Goal: Task Accomplishment & Management: Manage account settings

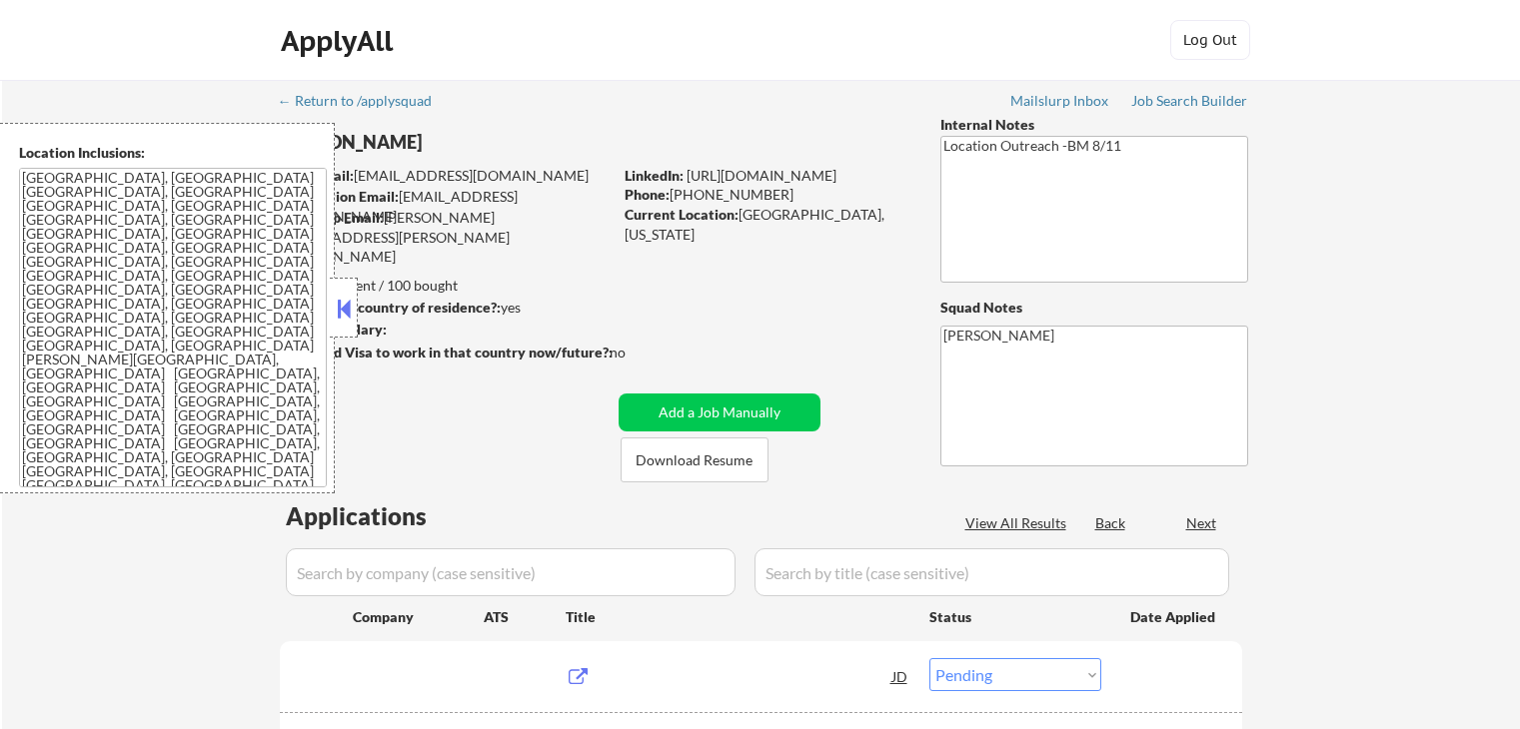
select select ""pending""
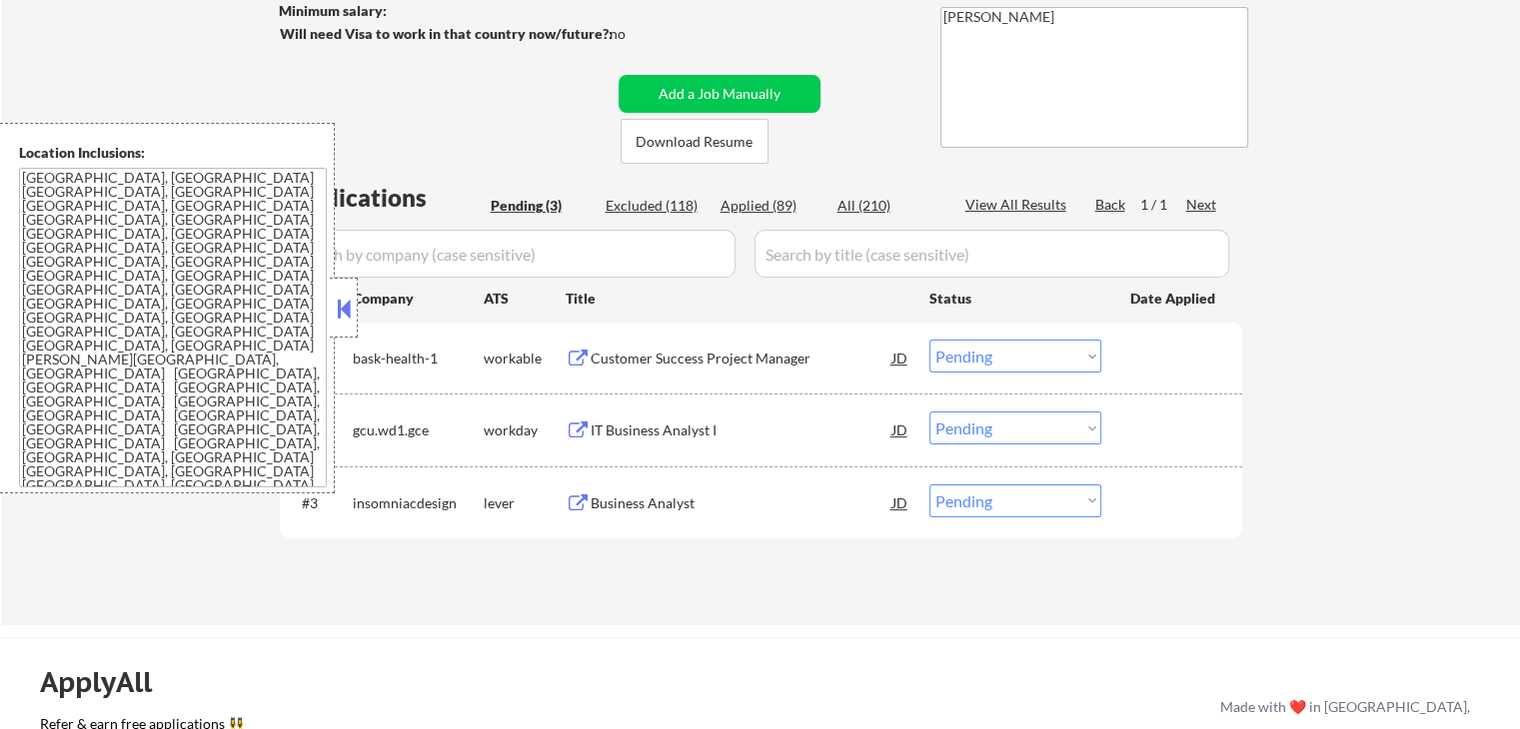
scroll to position [400, 0]
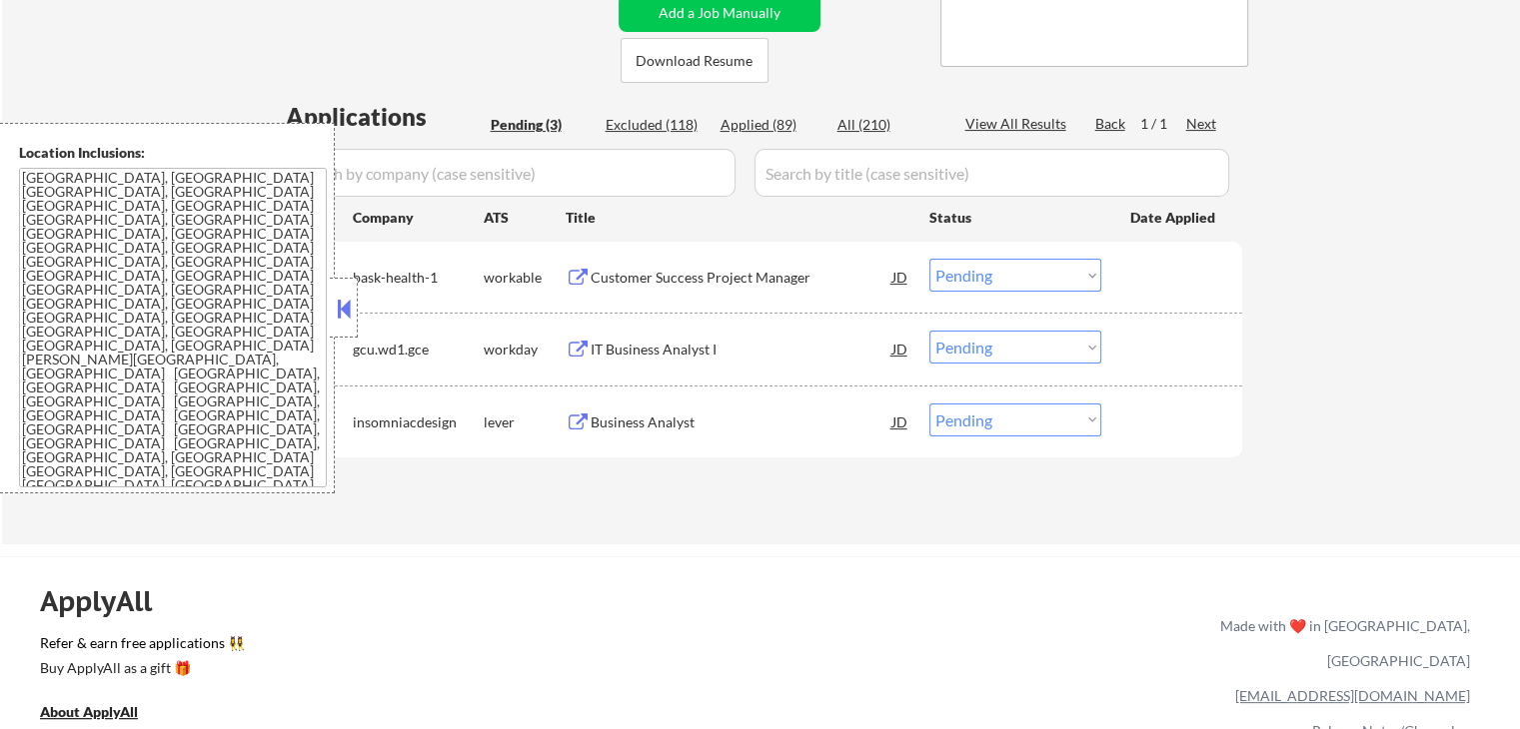
click at [665, 275] on div "Customer Success Project Manager" at bounding box center [742, 278] width 302 height 20
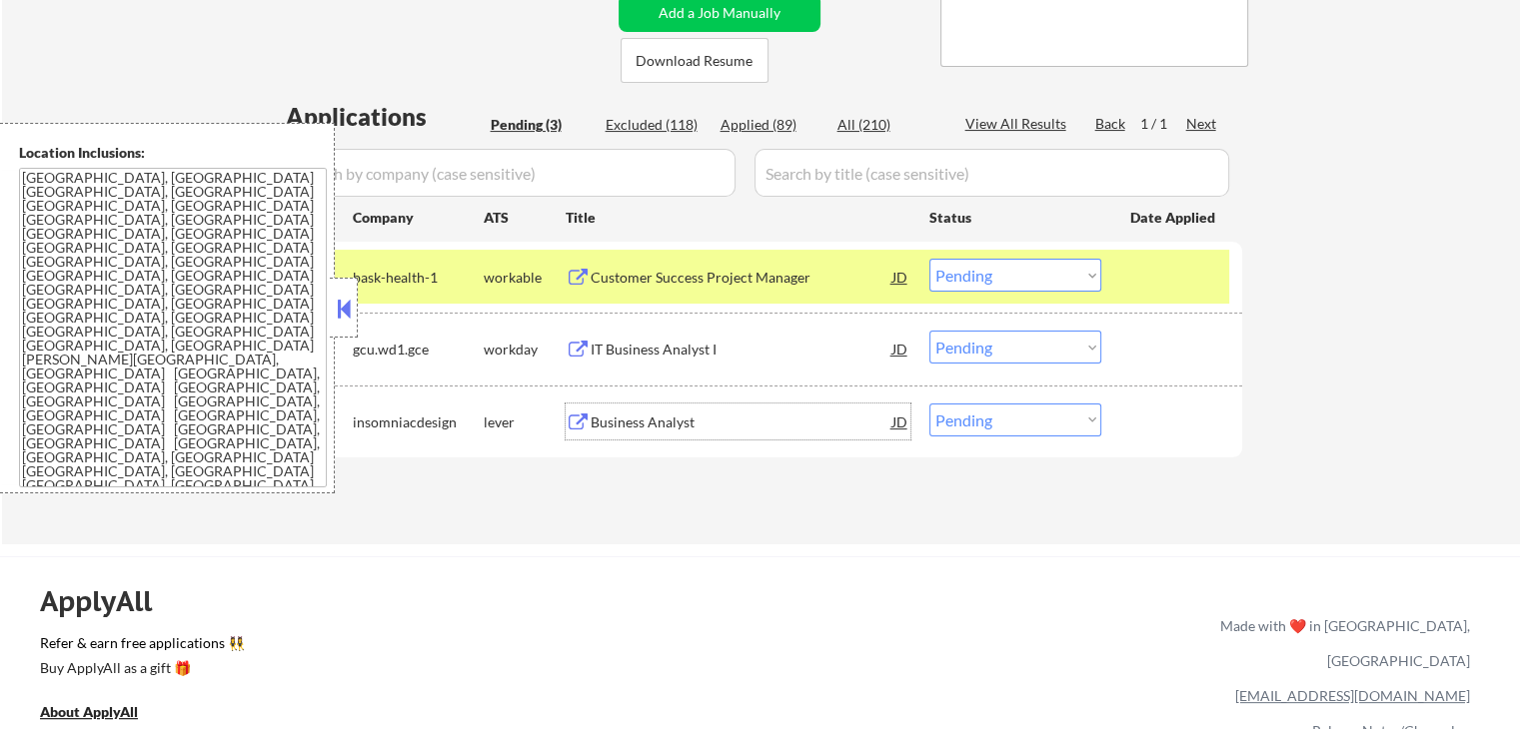
click at [636, 432] on div "Business Analyst" at bounding box center [742, 422] width 302 height 36
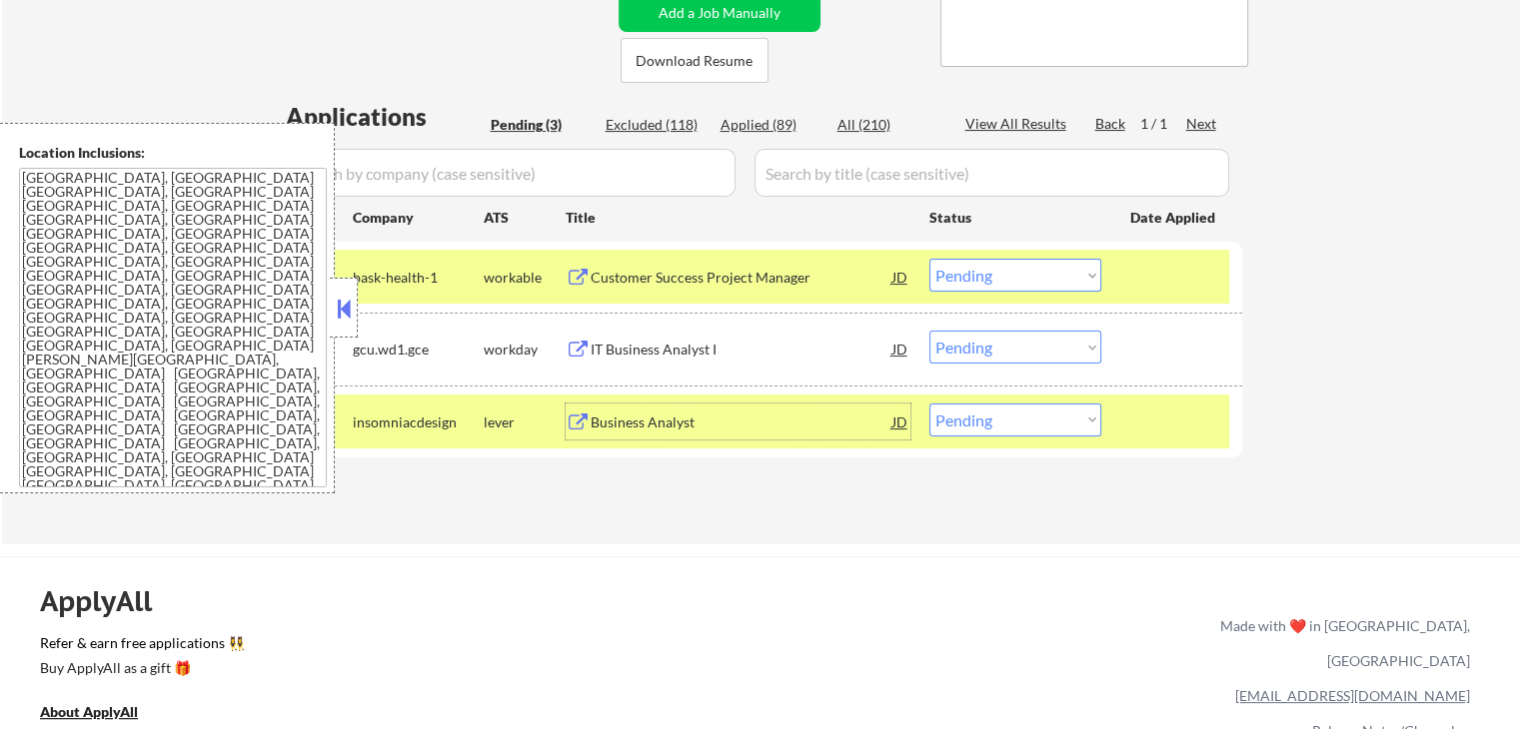
click at [641, 341] on div "IT Business Analyst I" at bounding box center [742, 350] width 302 height 20
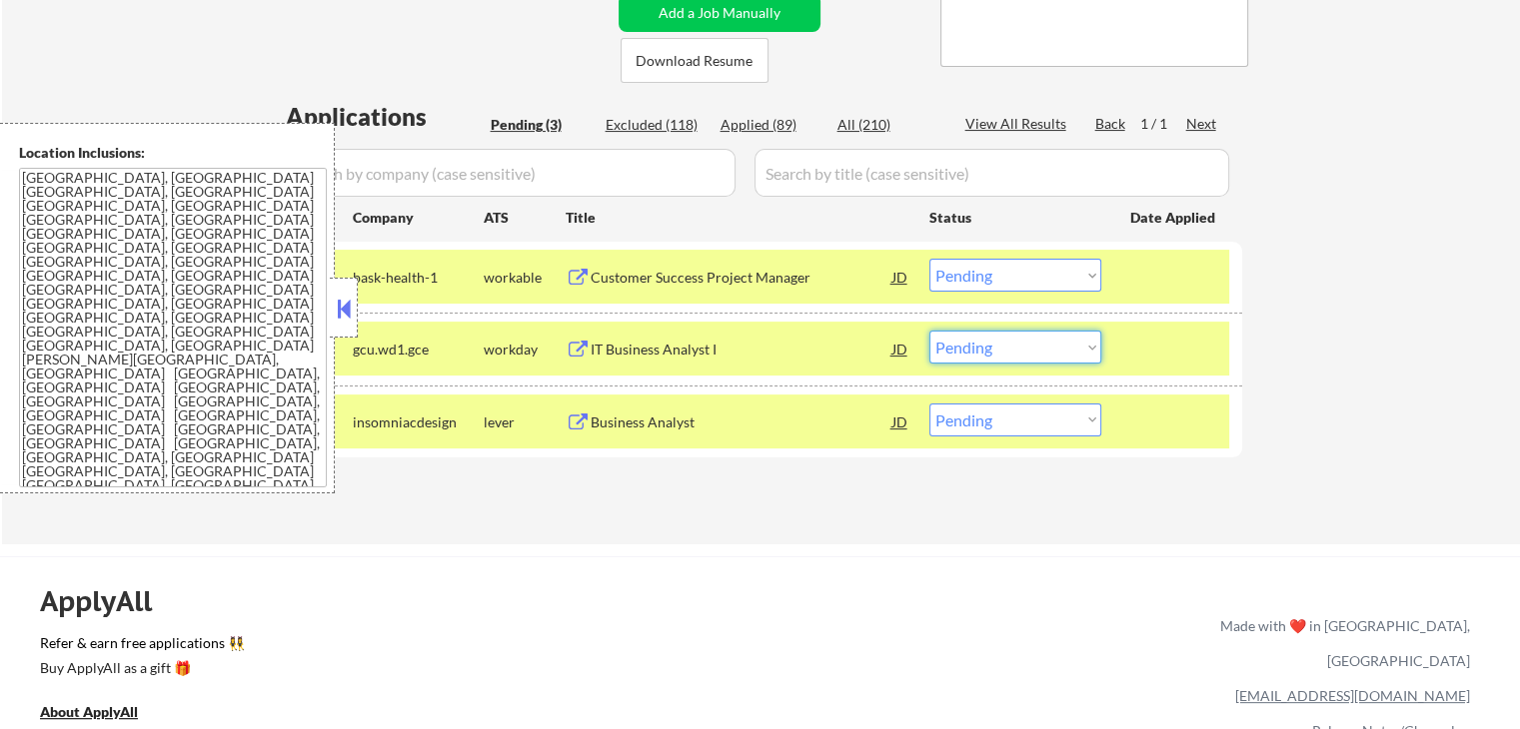
click at [998, 355] on select "Choose an option... Pending Applied Excluded (Questions) Excluded (Expired) Exc…" at bounding box center [1015, 347] width 172 height 33
click at [929, 331] on select "Choose an option... Pending Applied Excluded (Questions) Excluded (Expired) Exc…" at bounding box center [1015, 347] width 172 height 33
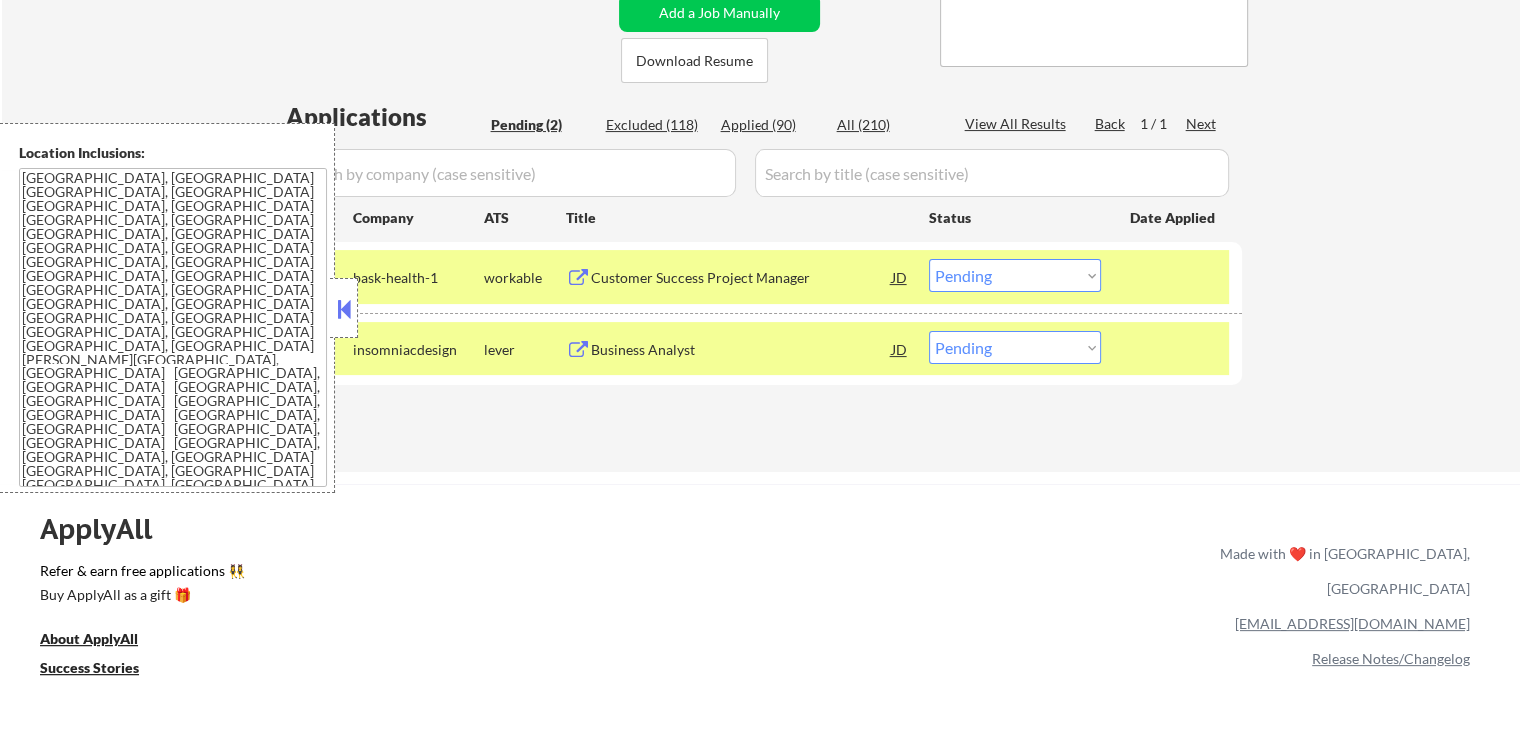
click at [1004, 269] on select "Choose an option... Pending Applied Excluded (Questions) Excluded (Expired) Exc…" at bounding box center [1015, 275] width 172 height 33
drag, startPoint x: 850, startPoint y: 417, endPoint x: 868, endPoint y: 400, distance: 24.7
click at [851, 417] on div "Applications Pending (2) Excluded (118) Applied (90) All (210) View All Results…" at bounding box center [761, 267] width 962 height 335
click at [987, 355] on select "Choose an option... Pending Applied Excluded (Questions) Excluded (Expired) Exc…" at bounding box center [1015, 347] width 172 height 33
select select ""applied""
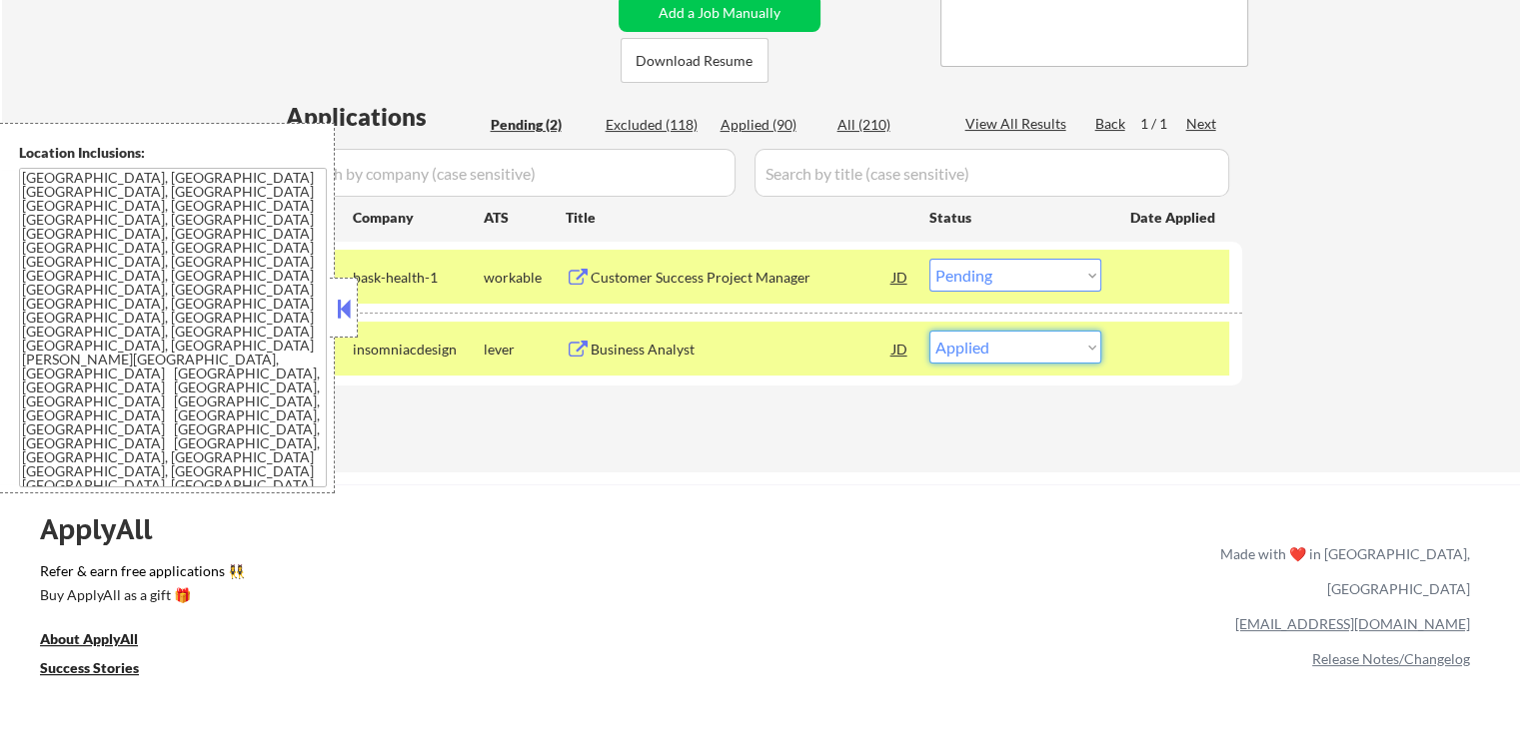
click at [929, 331] on select "Choose an option... Pending Applied Excluded (Questions) Excluded (Expired) Exc…" at bounding box center [1015, 347] width 172 height 33
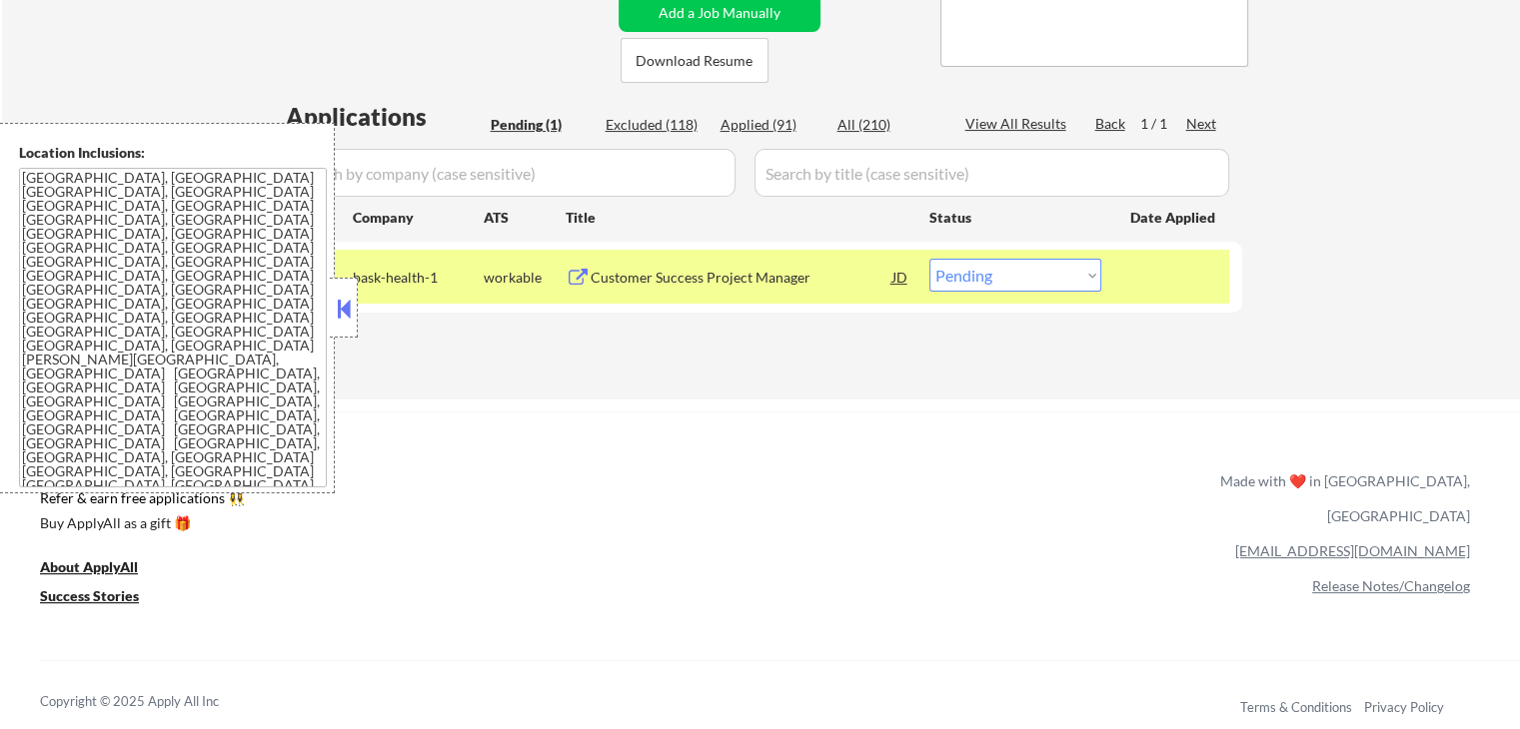
click at [728, 265] on div "Customer Success Project Manager" at bounding box center [742, 277] width 302 height 36
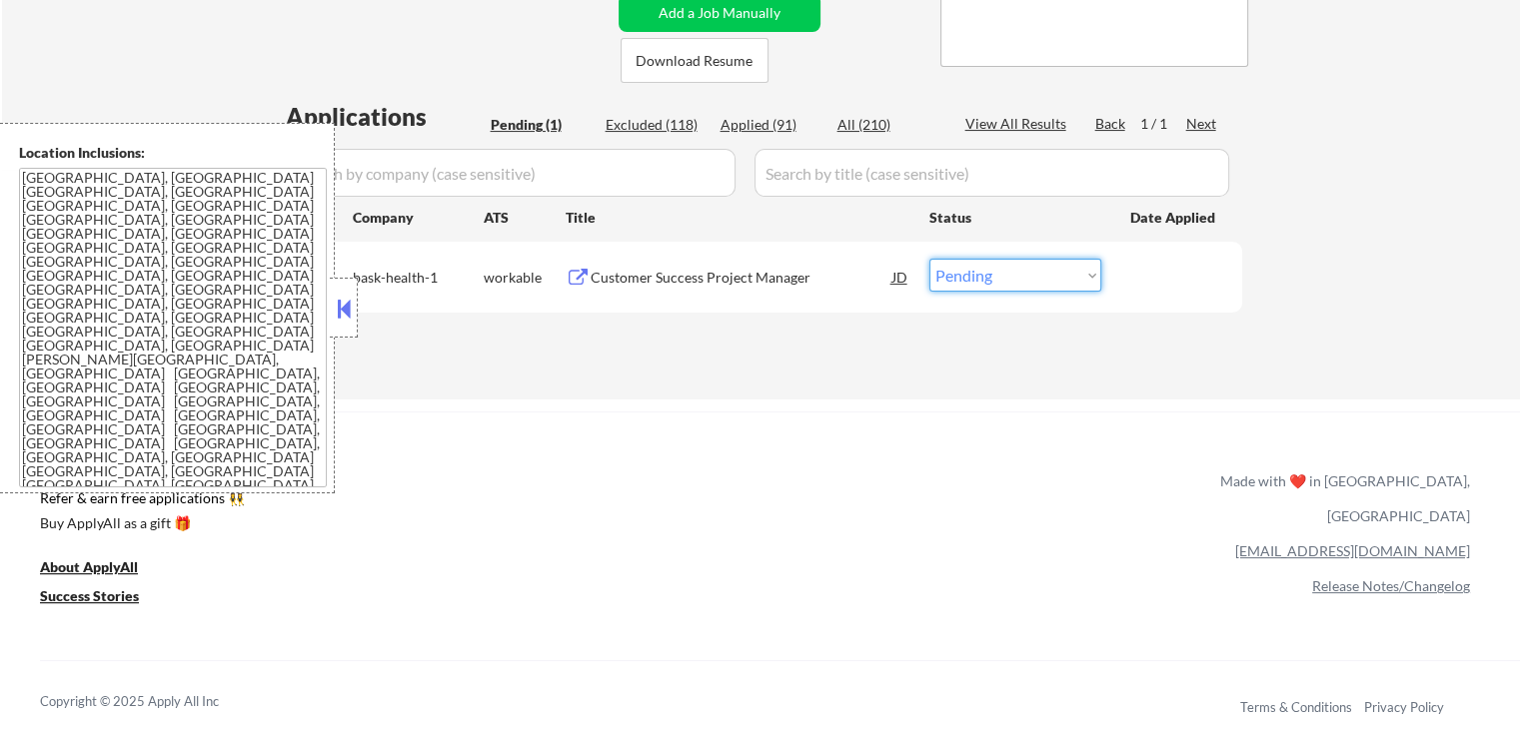
click at [1009, 281] on select "Choose an option... Pending Applied Excluded (Questions) Excluded (Expired) Exc…" at bounding box center [1015, 275] width 172 height 33
select select ""applied""
click at [929, 259] on select "Choose an option... Pending Applied Excluded (Questions) Excluded (Expired) Exc…" at bounding box center [1015, 275] width 172 height 33
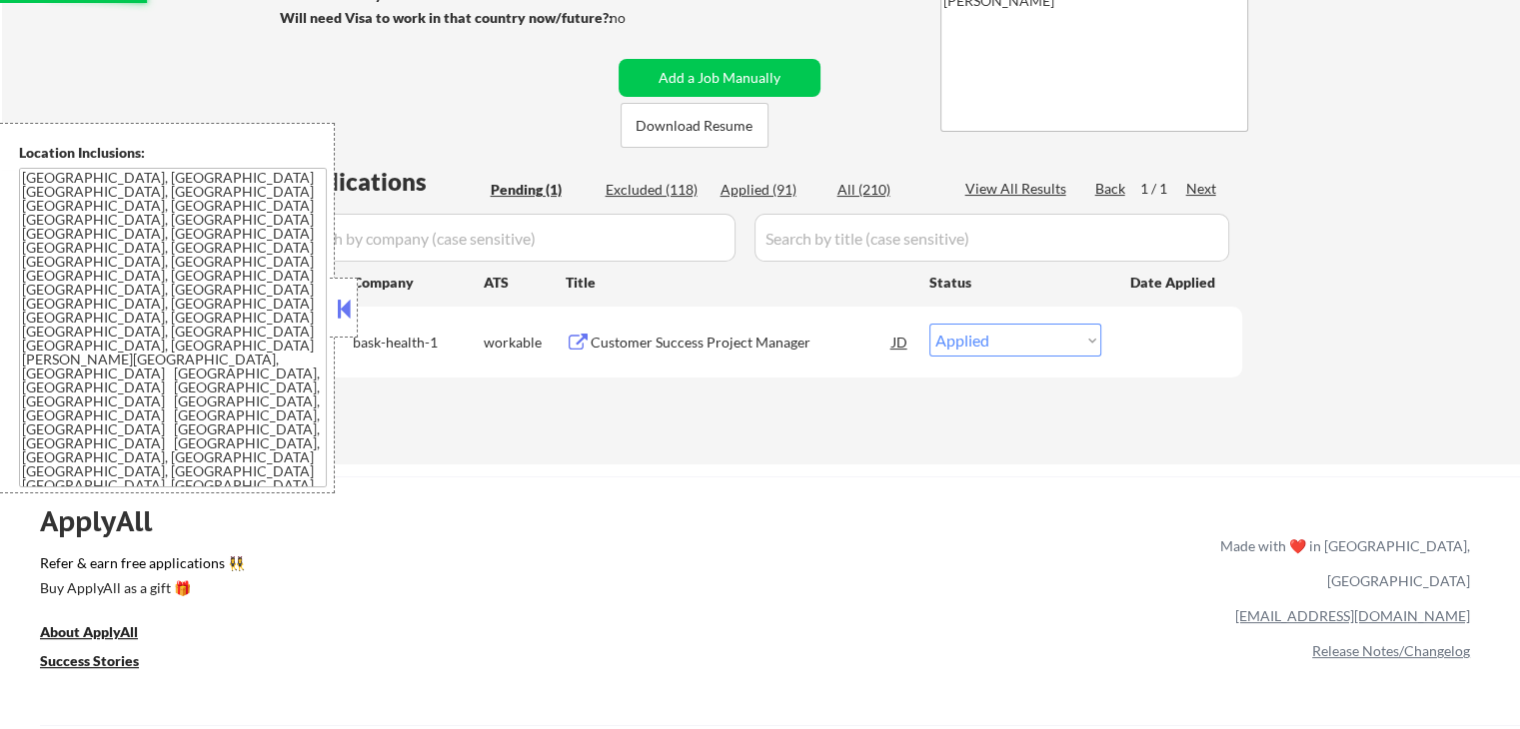
scroll to position [300, 0]
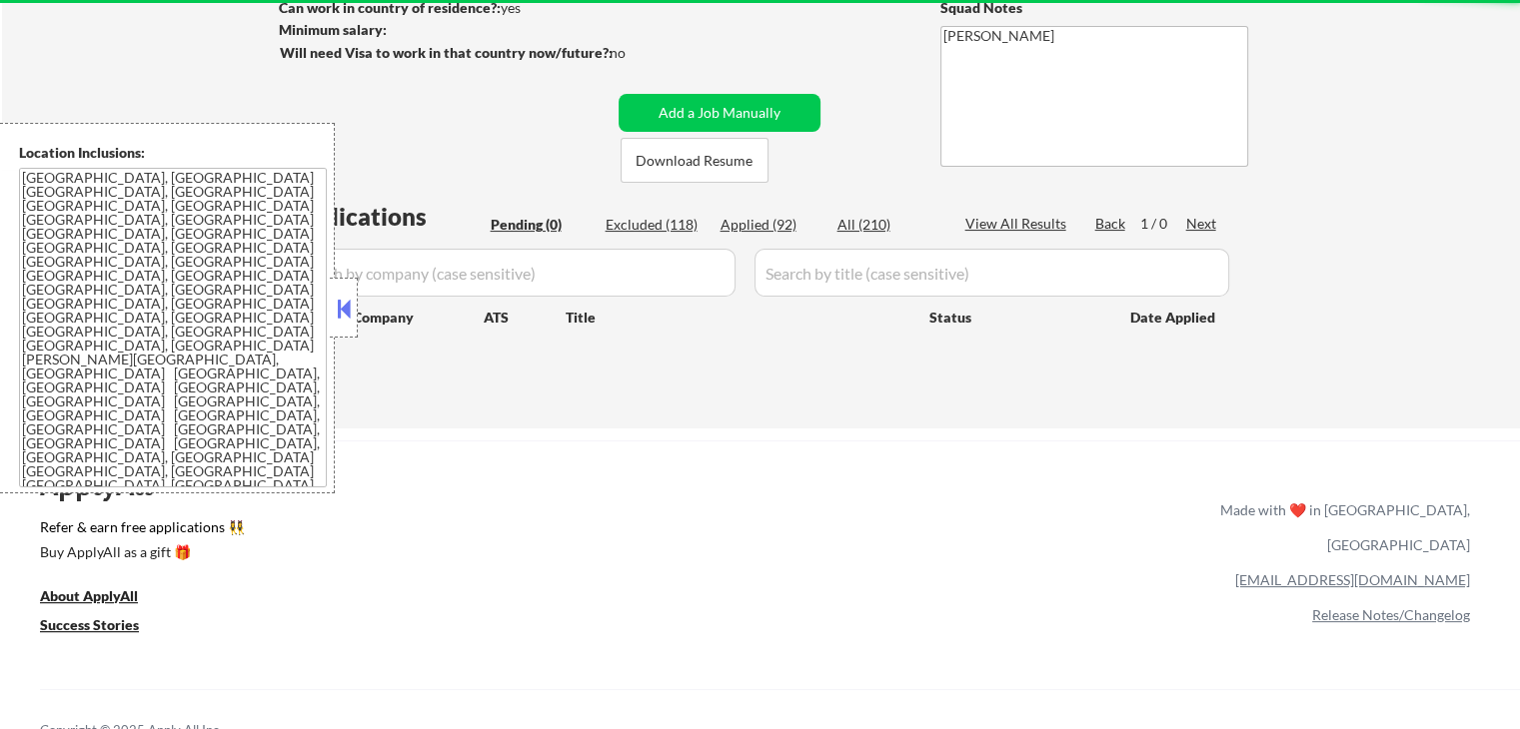
click at [768, 226] on div "Applied (92)" at bounding box center [770, 225] width 100 height 20
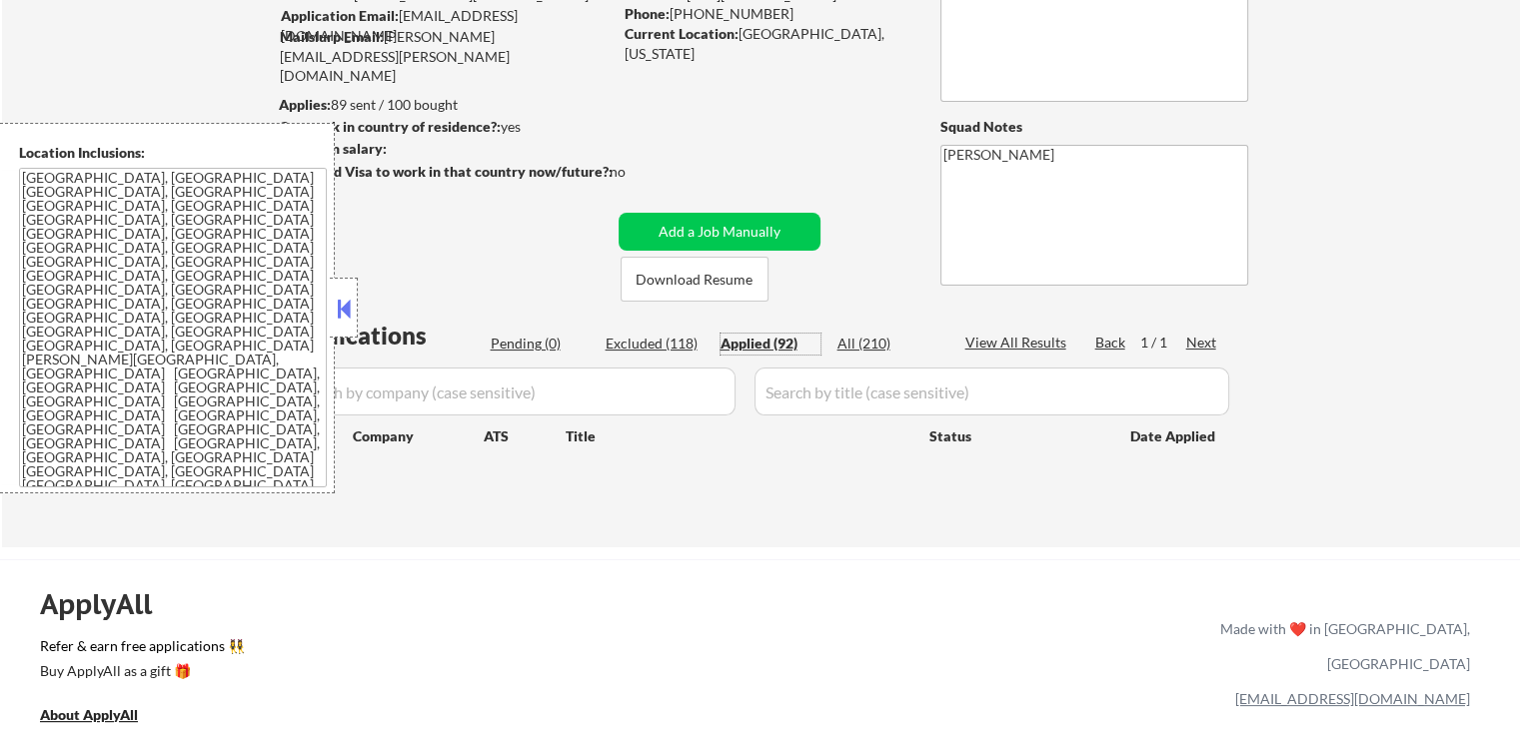
scroll to position [0, 0]
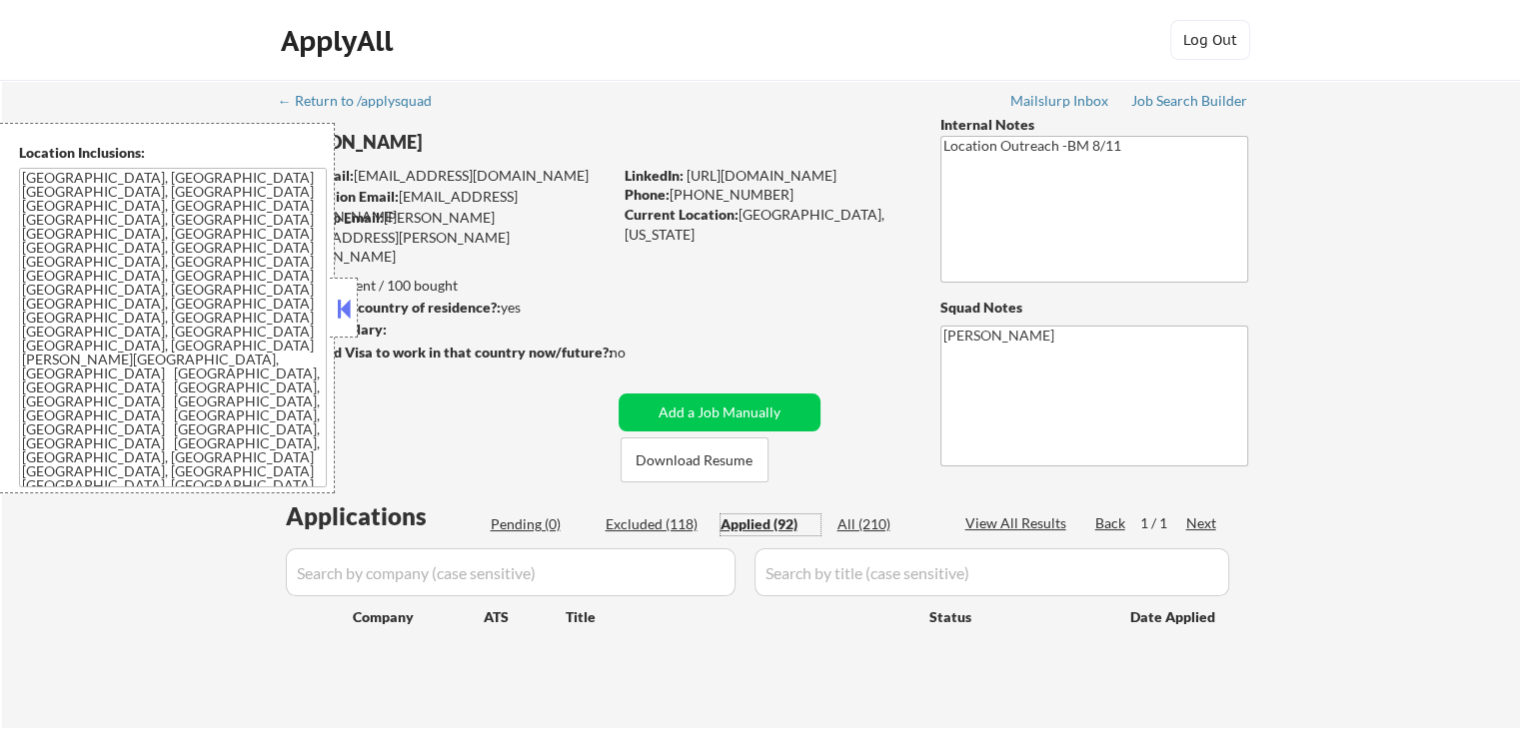
select select ""applied""
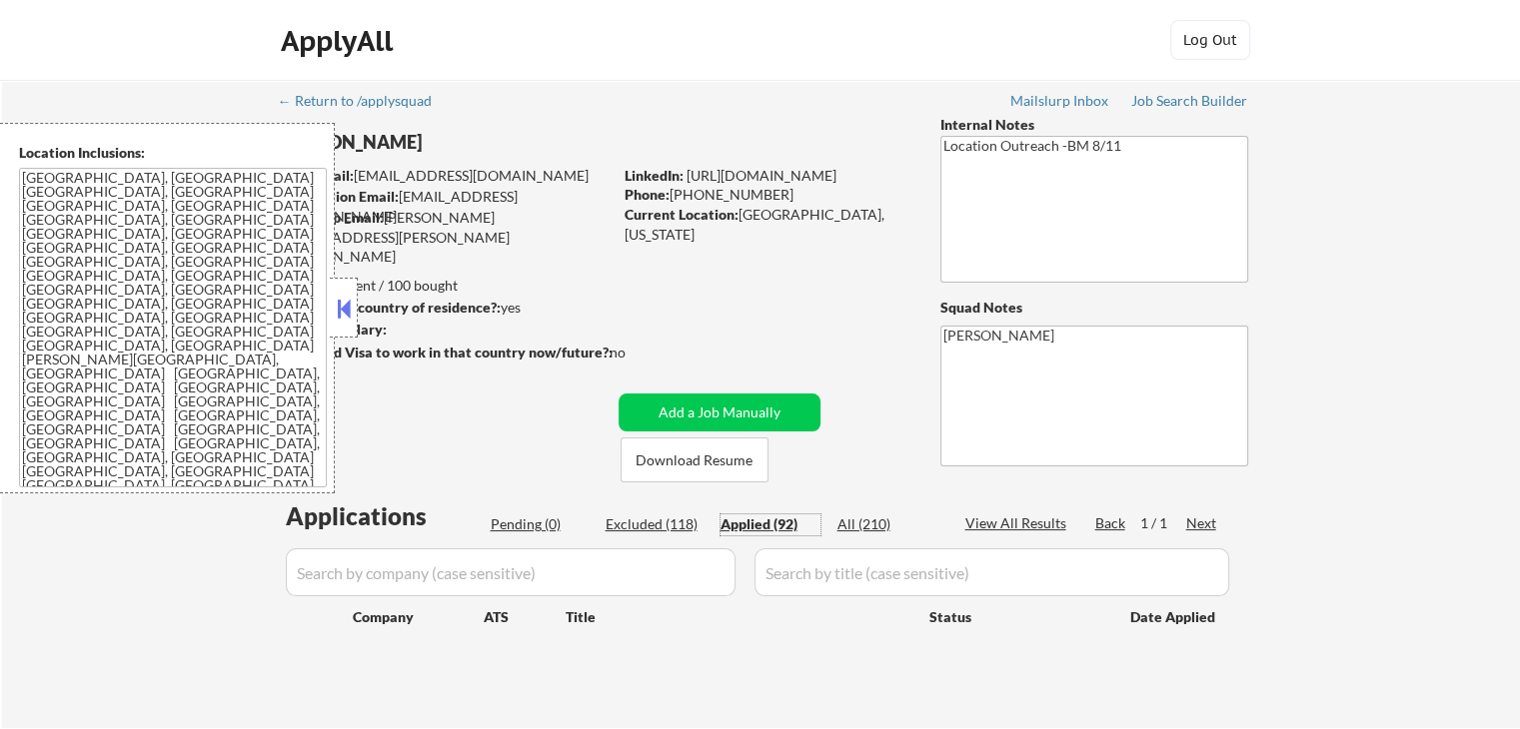
select select ""applied""
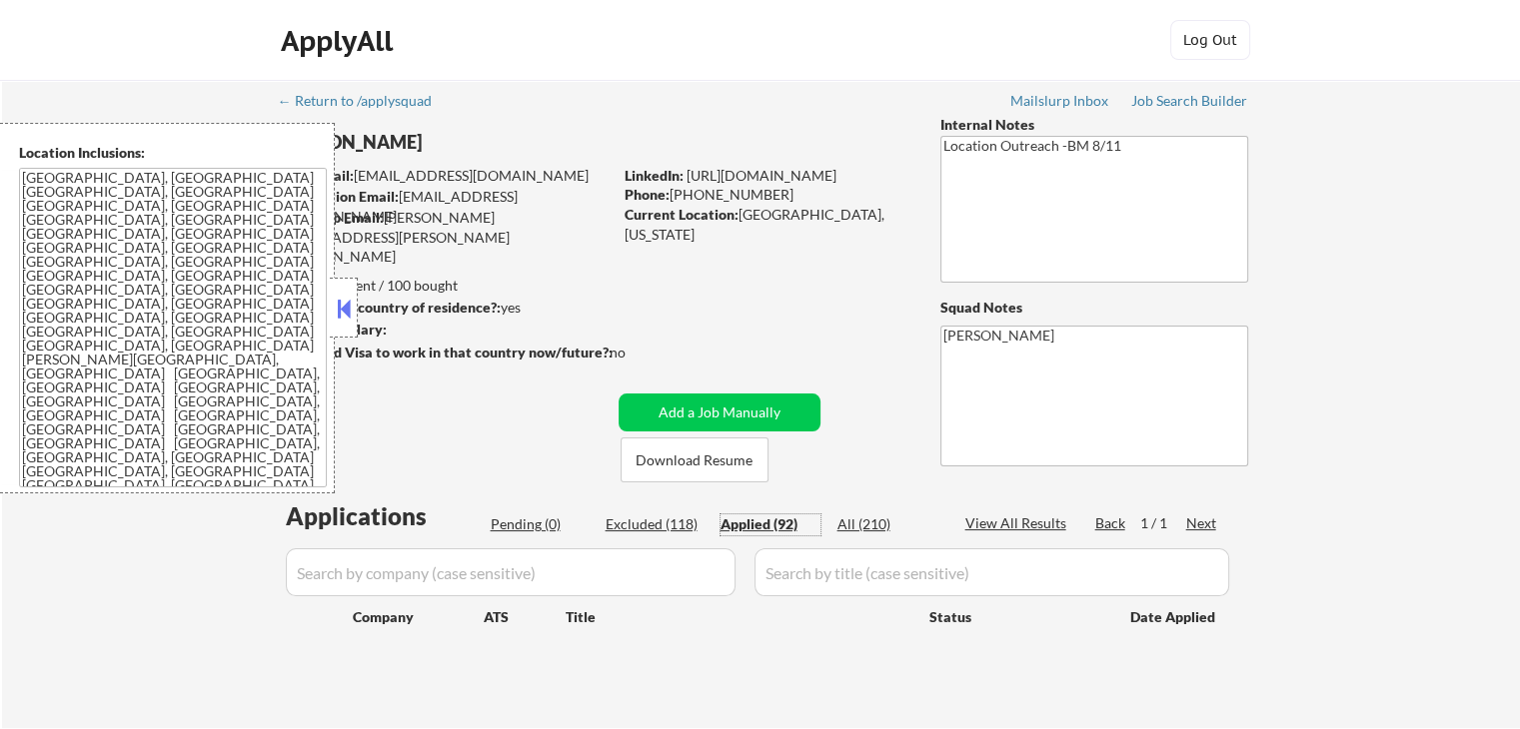
select select ""applied""
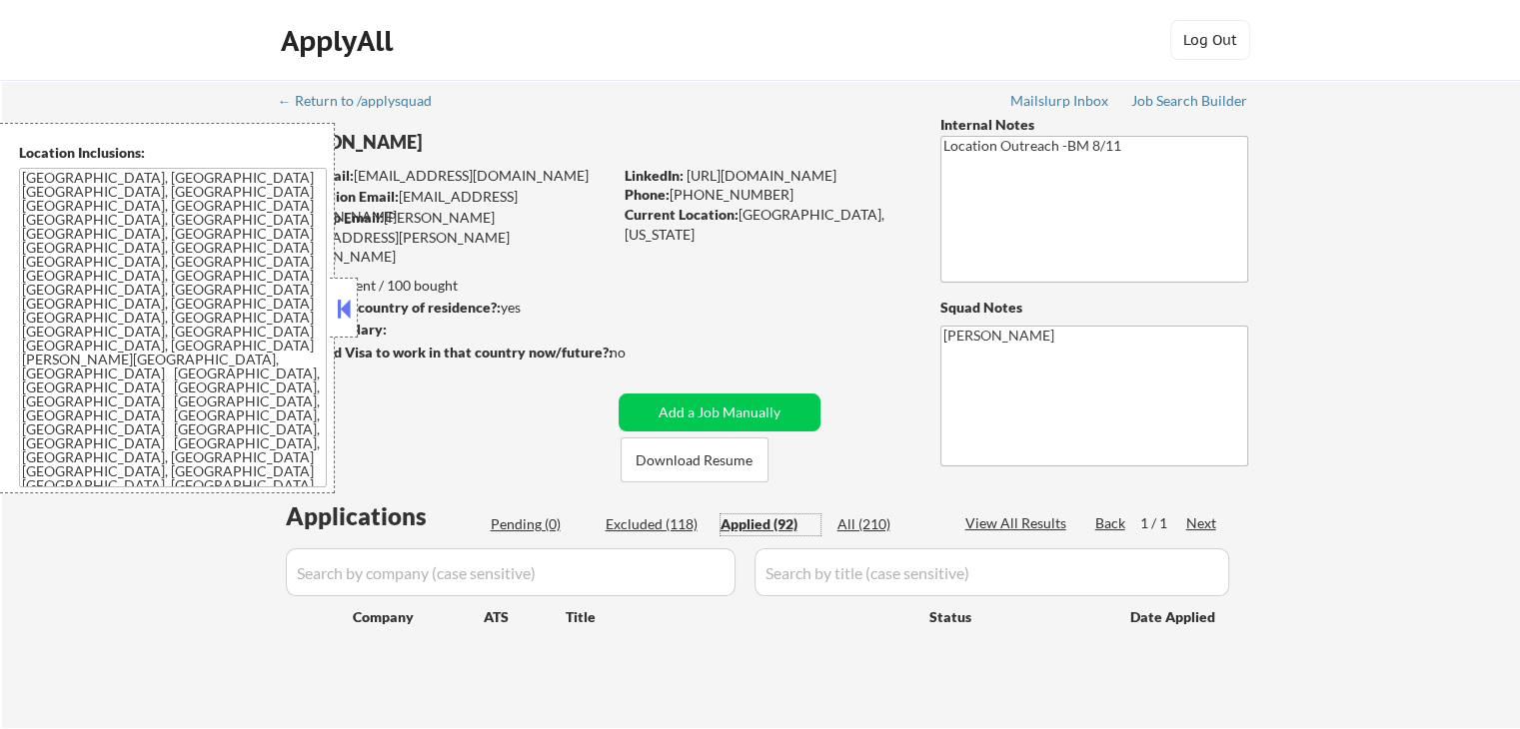
select select ""applied""
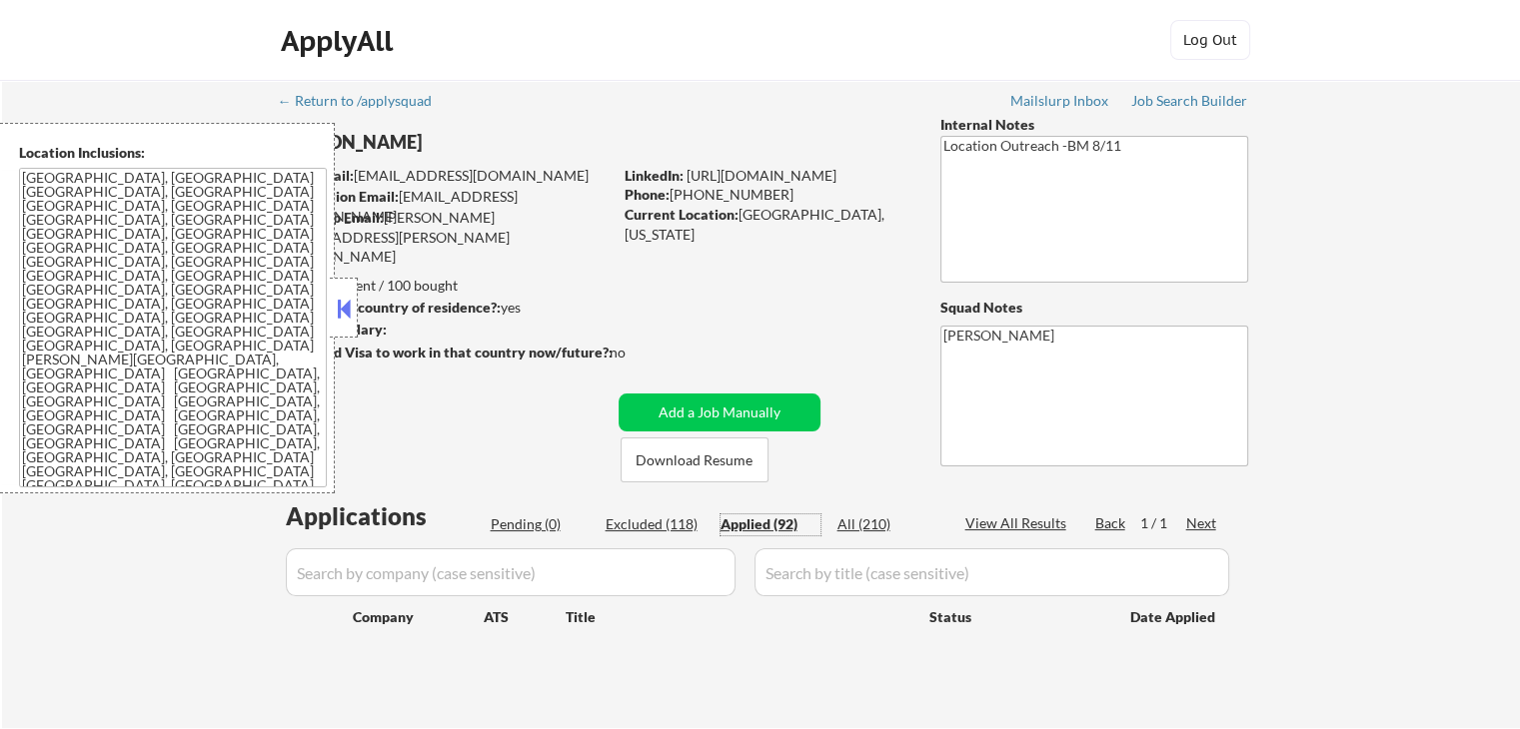
select select ""applied""
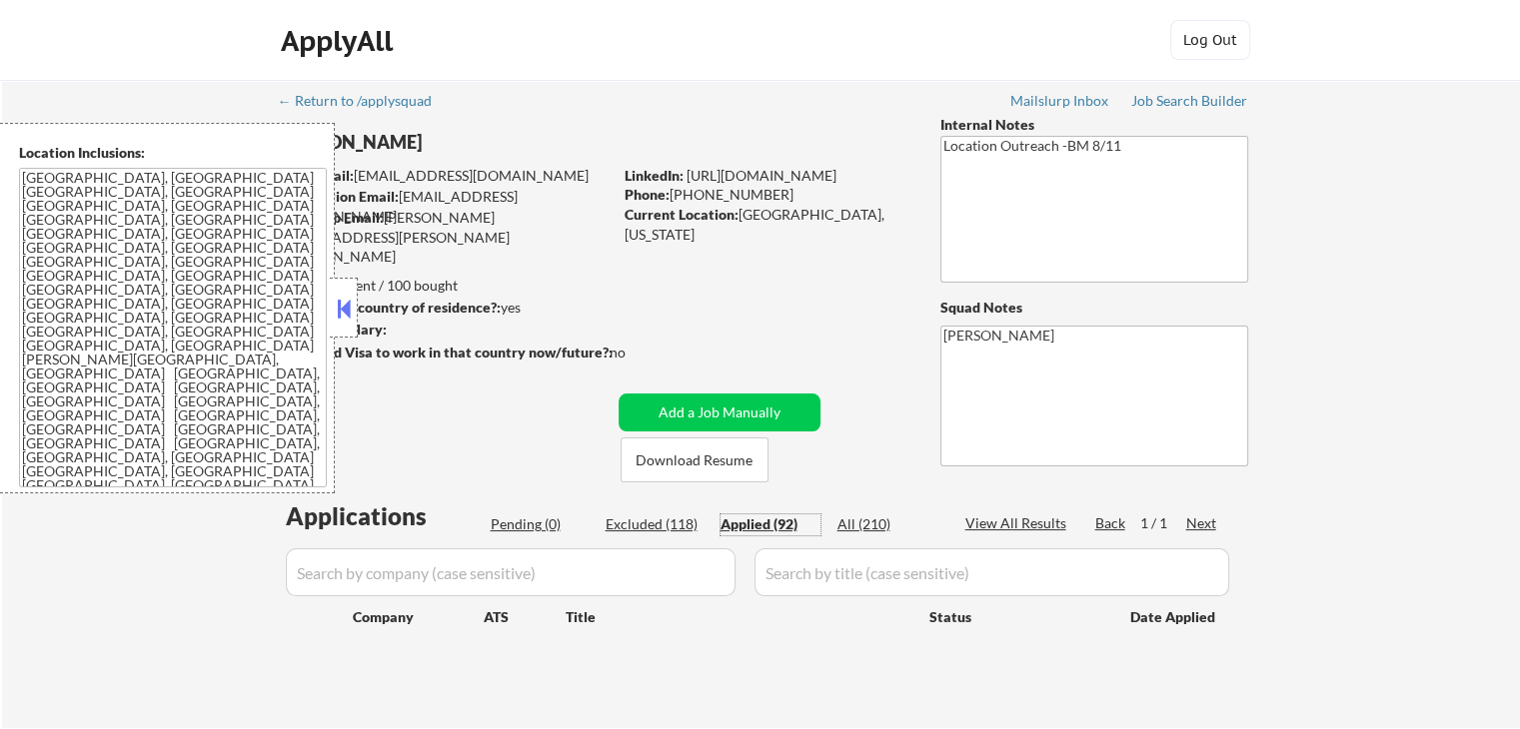
select select ""applied""
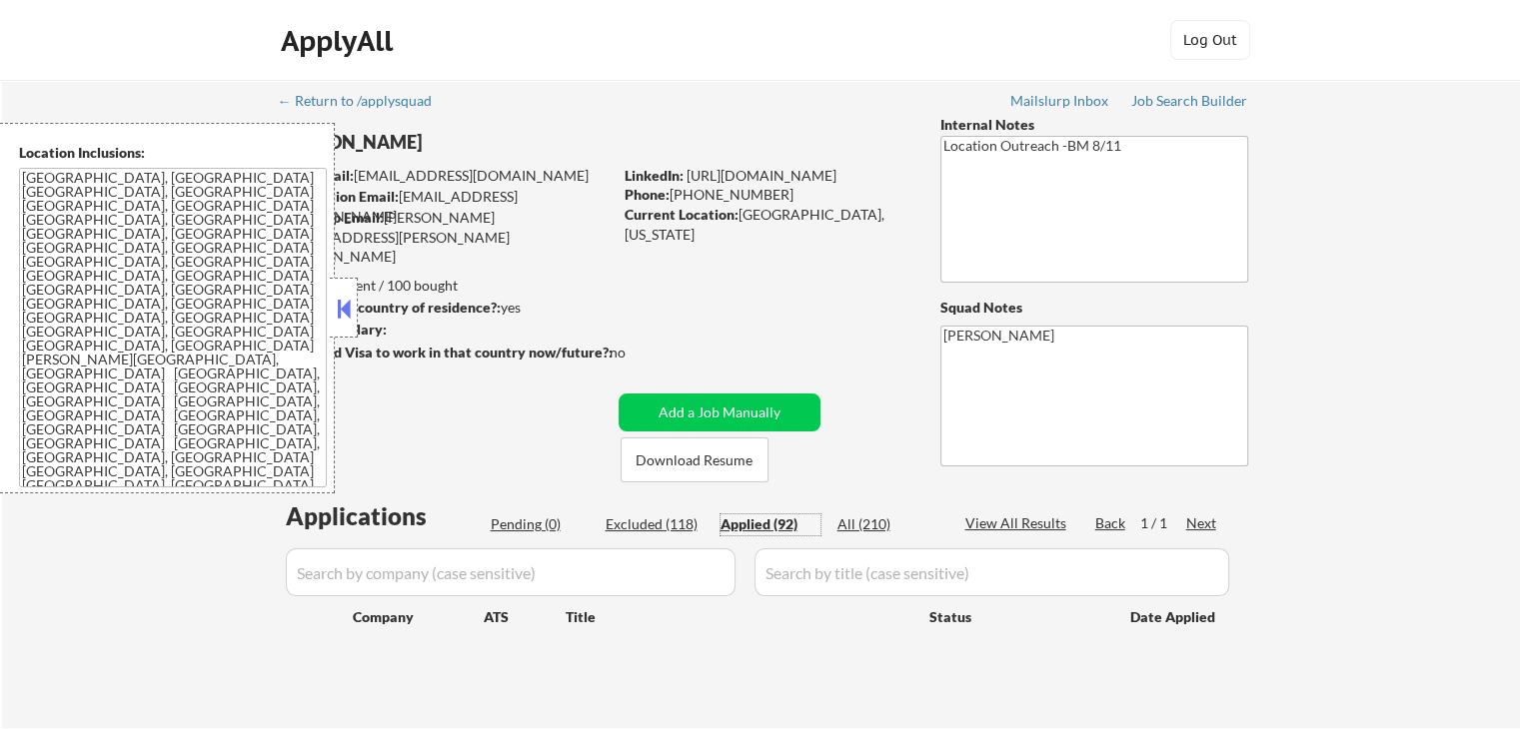
select select ""applied""
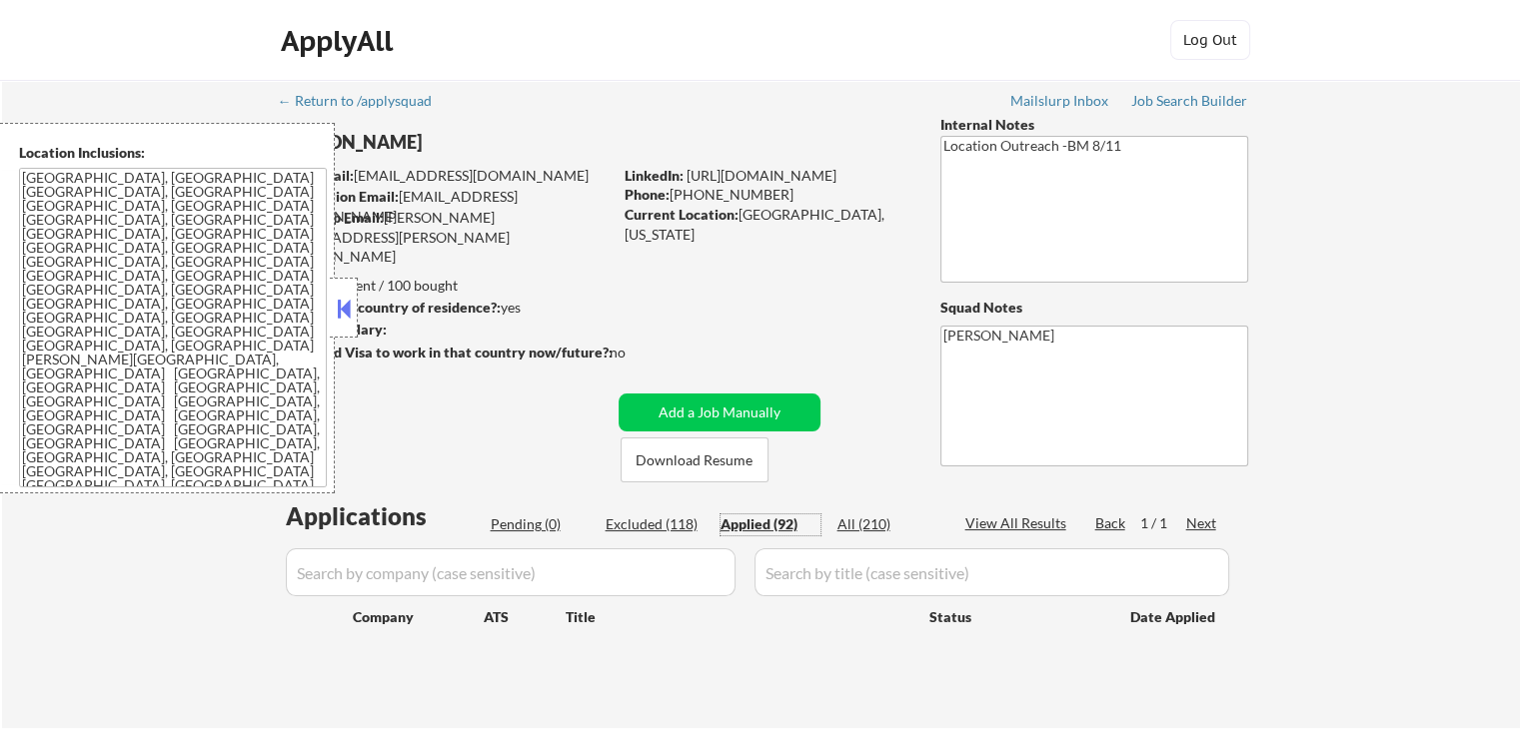
select select ""applied""
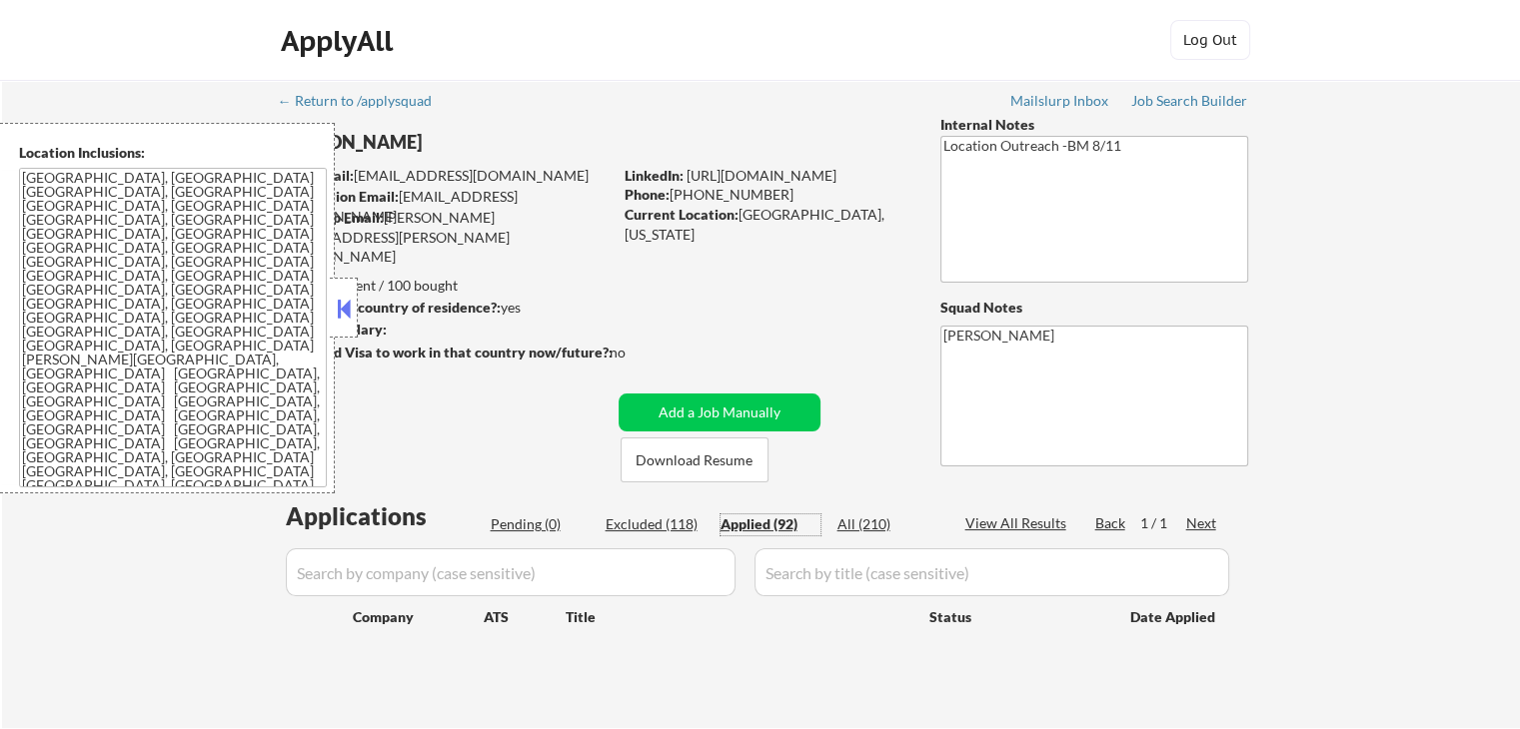
select select ""applied""
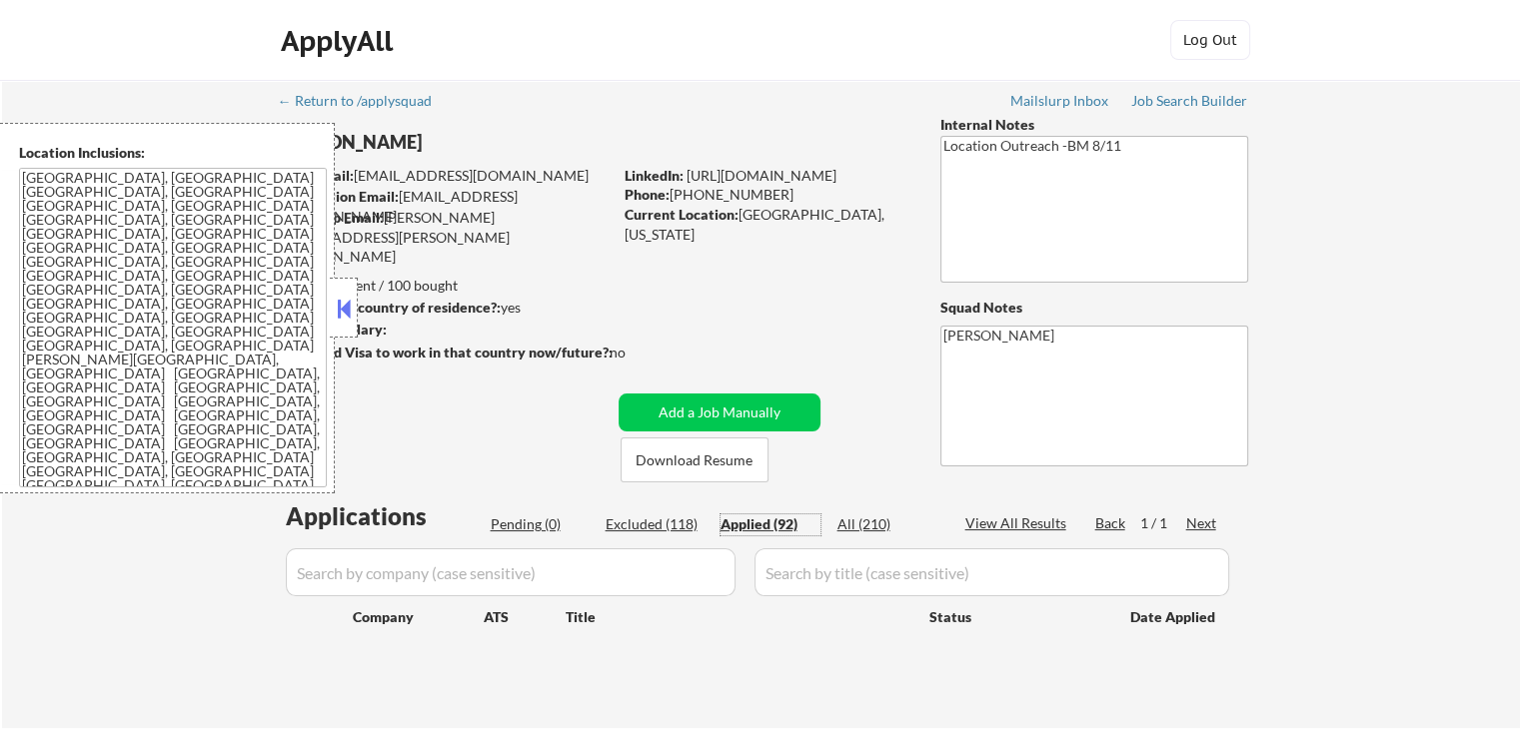
select select ""applied""
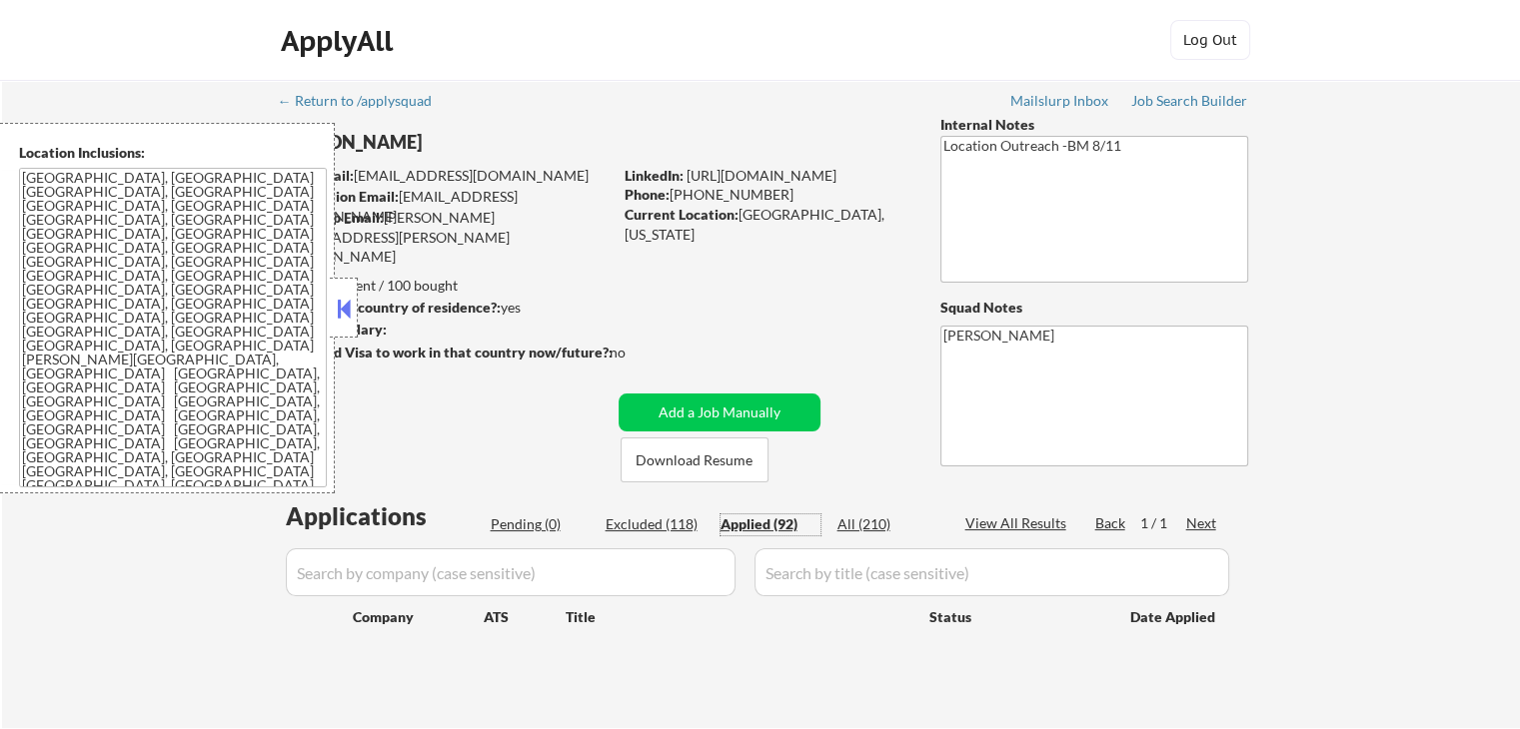
select select ""applied""
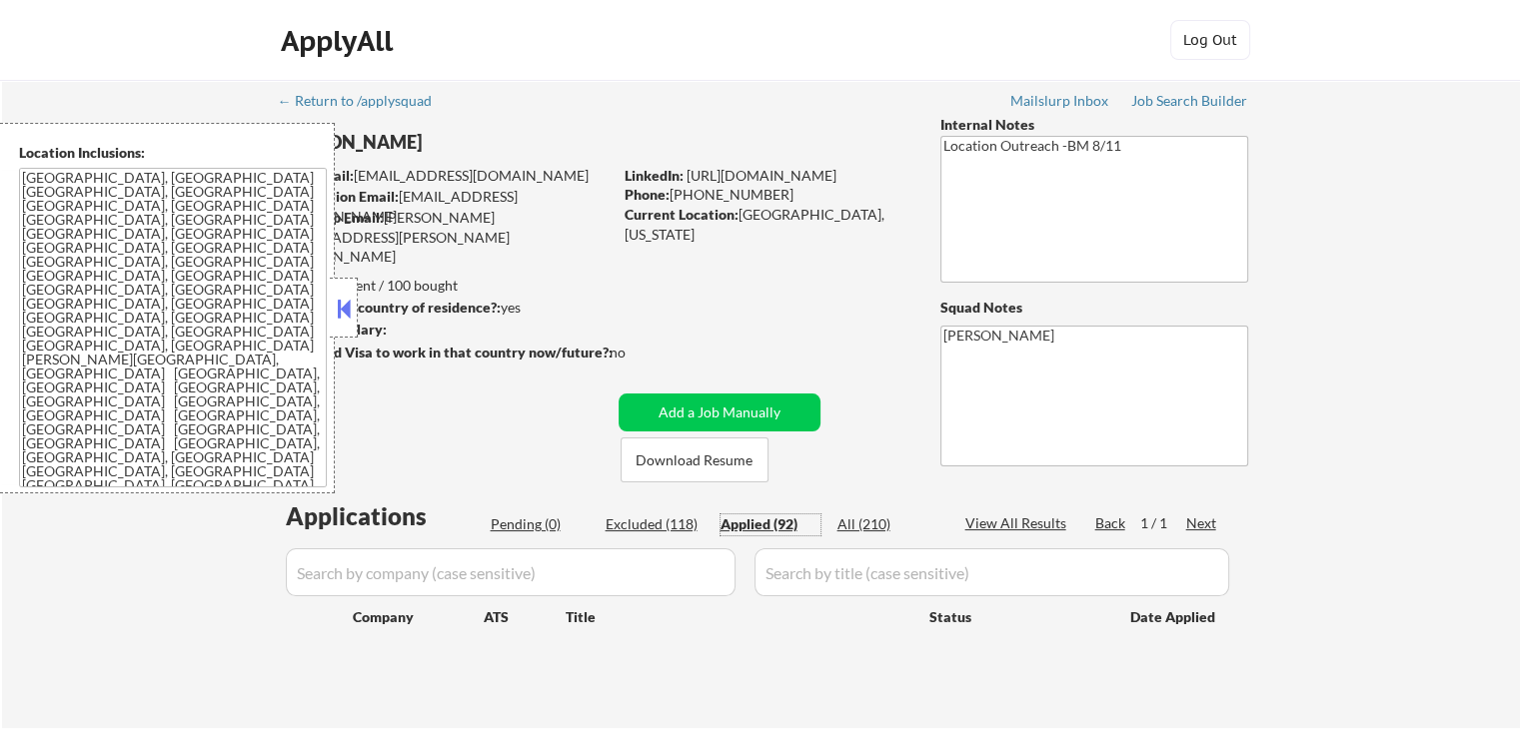
select select ""applied""
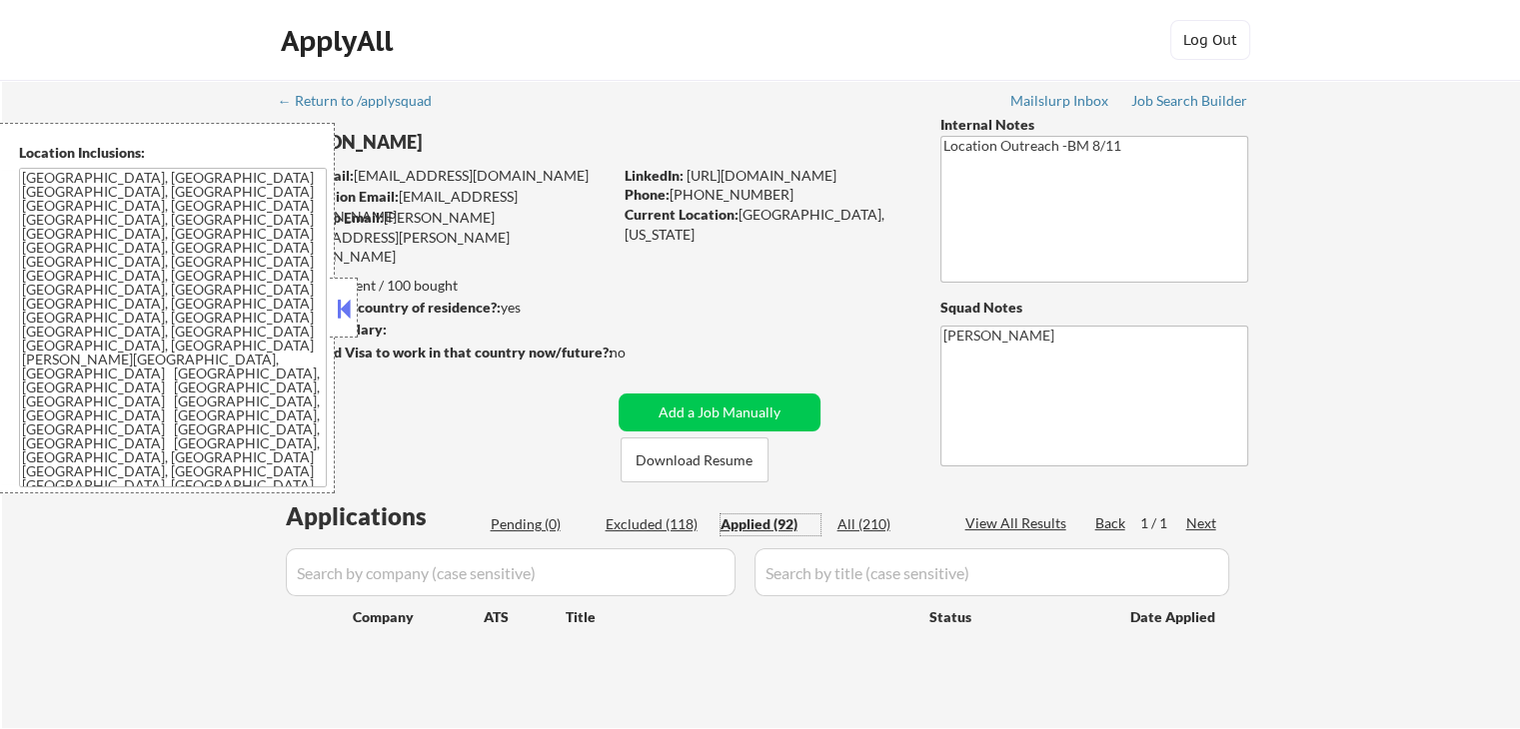
select select ""applied""
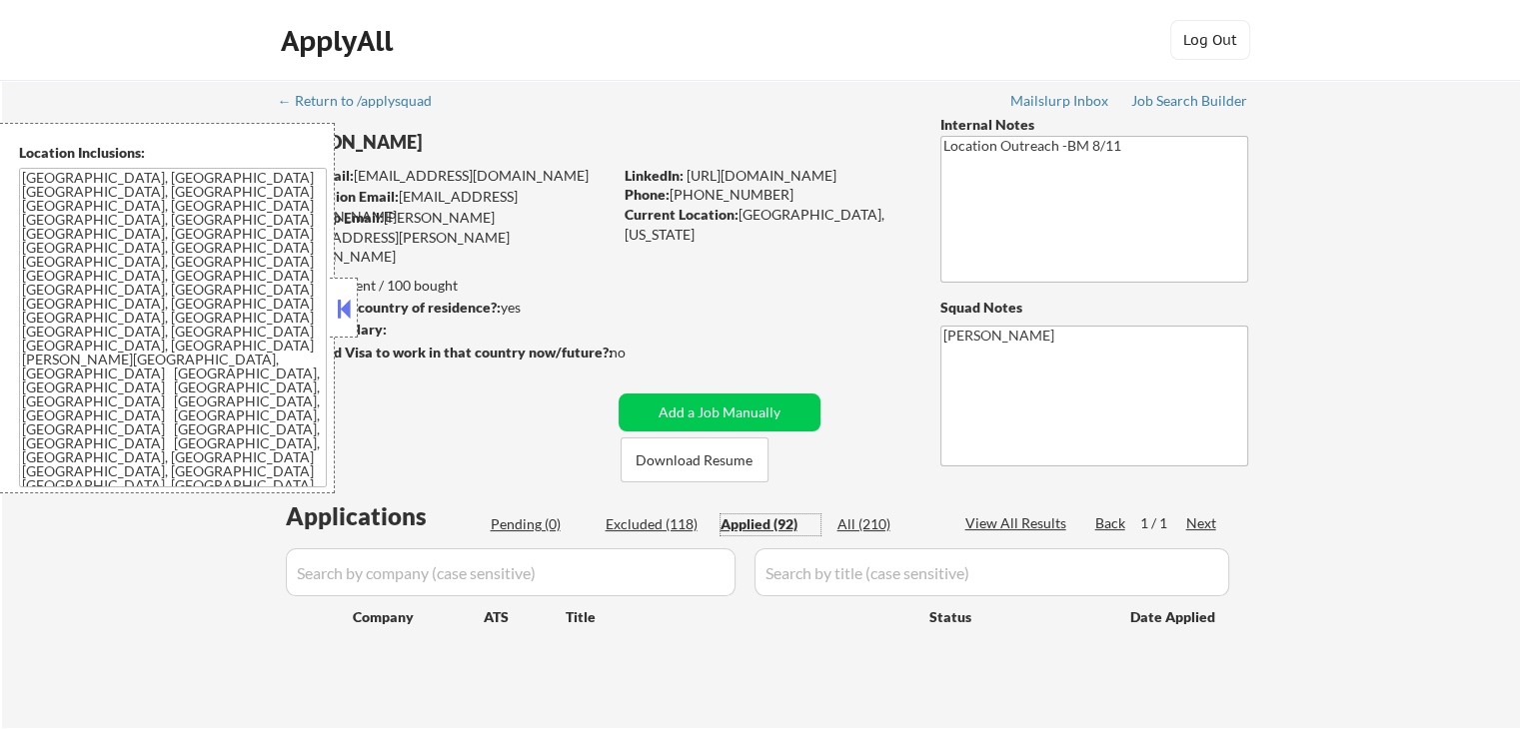
select select ""applied""
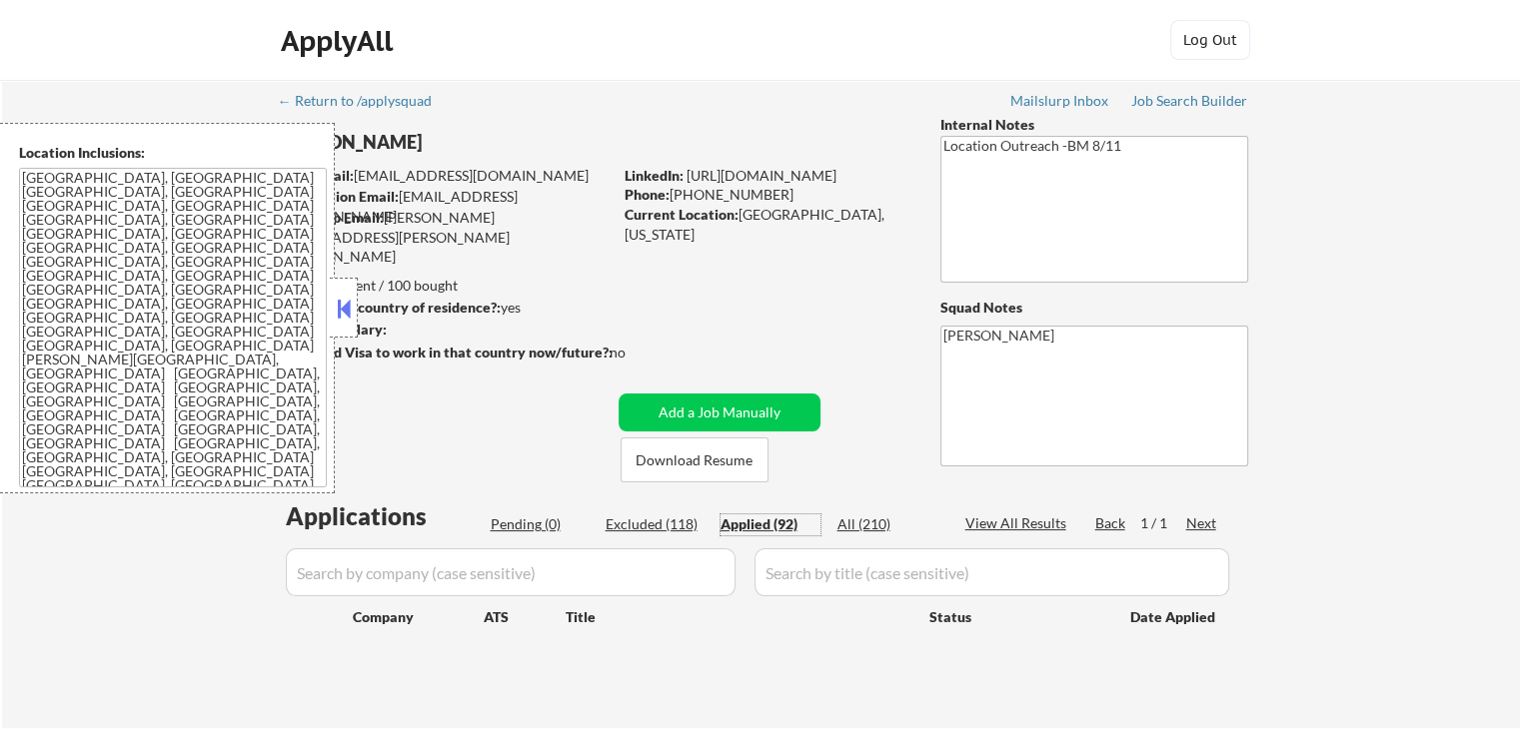
select select ""applied""
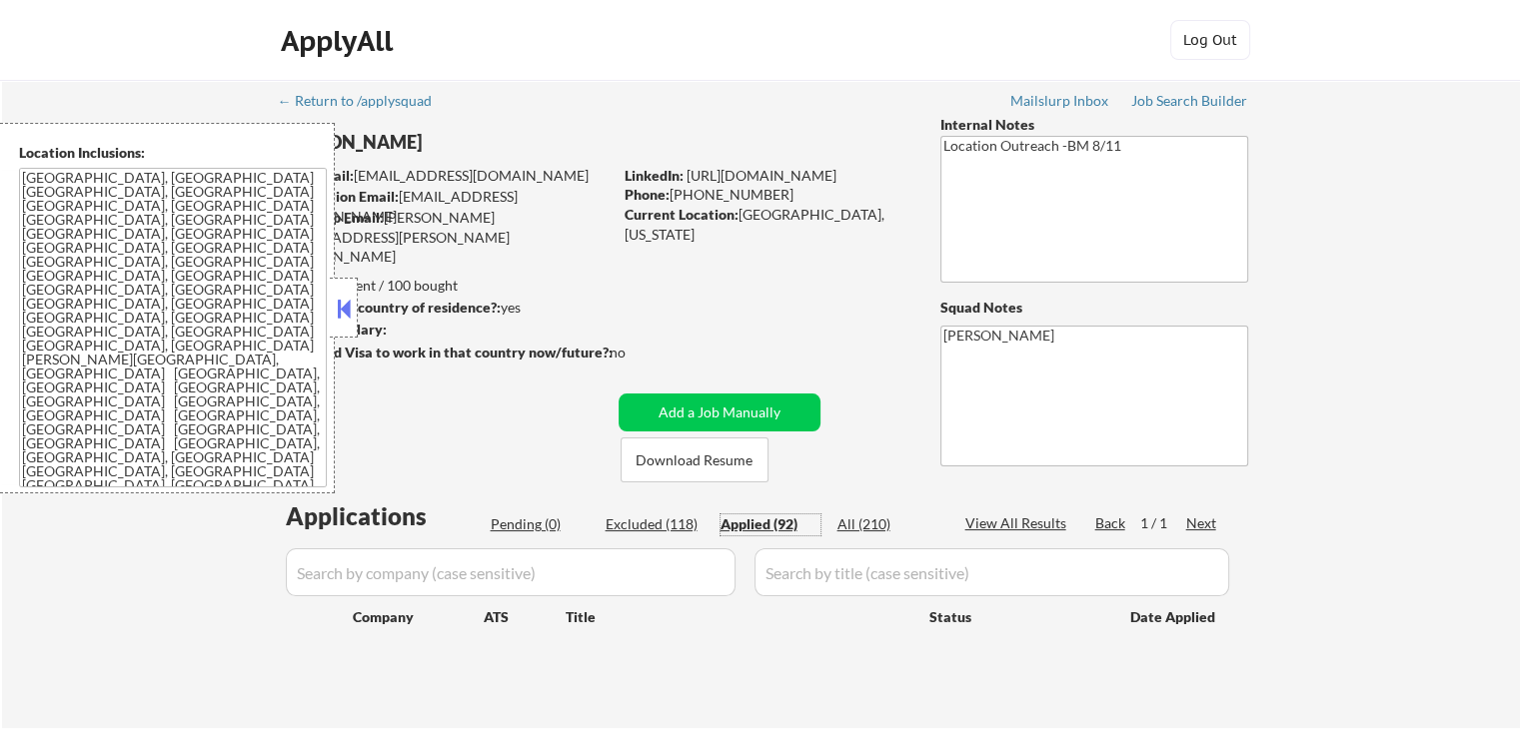
select select ""applied""
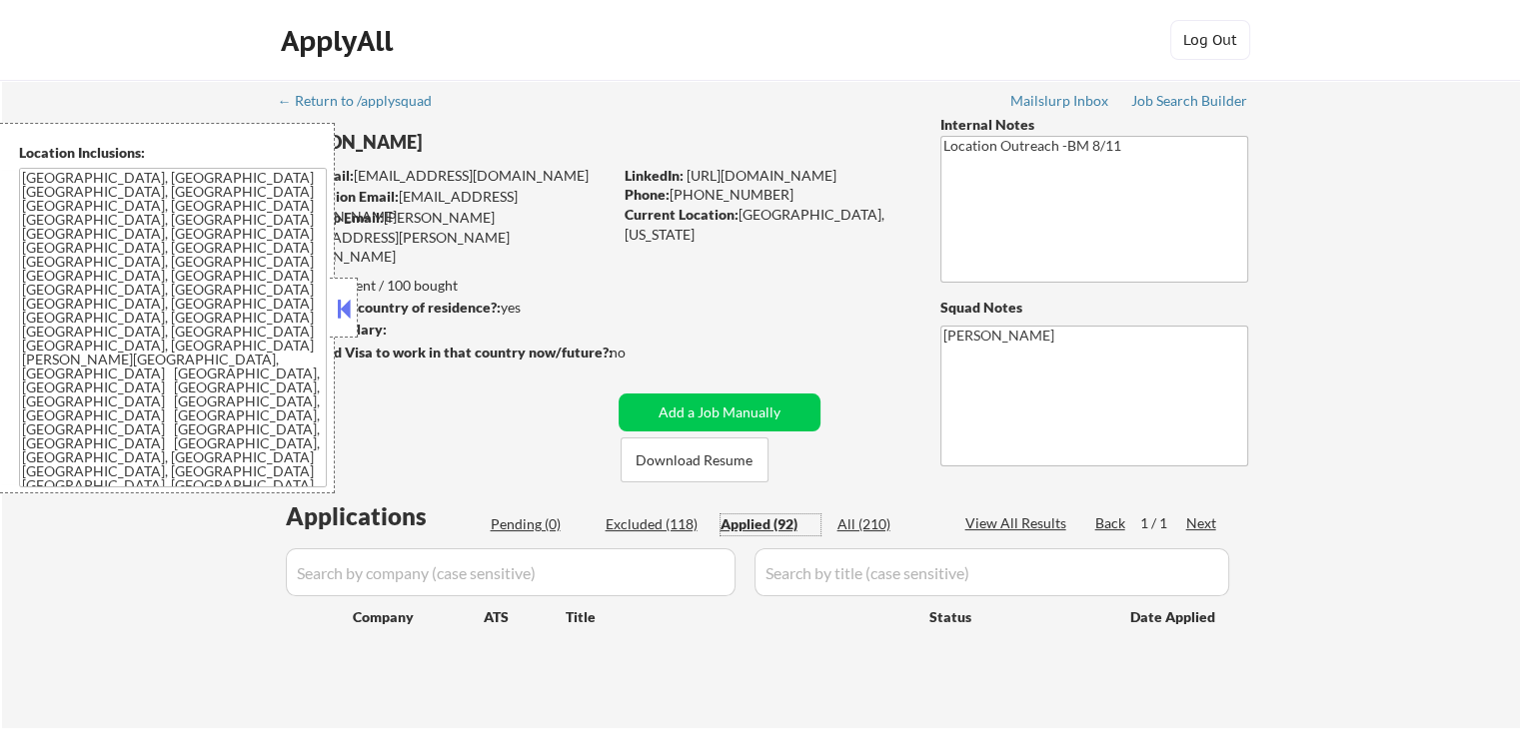
select select ""applied""
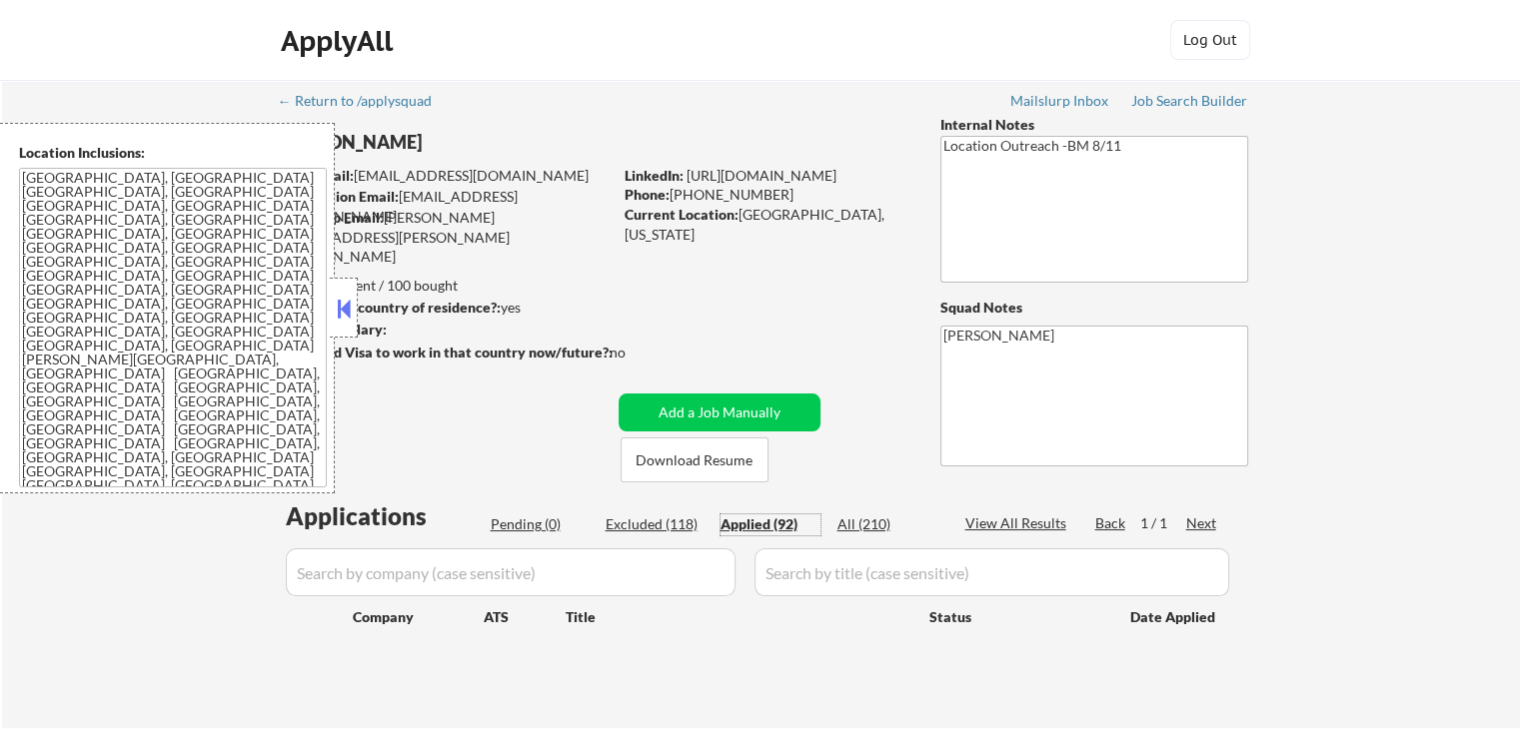
select select ""applied""
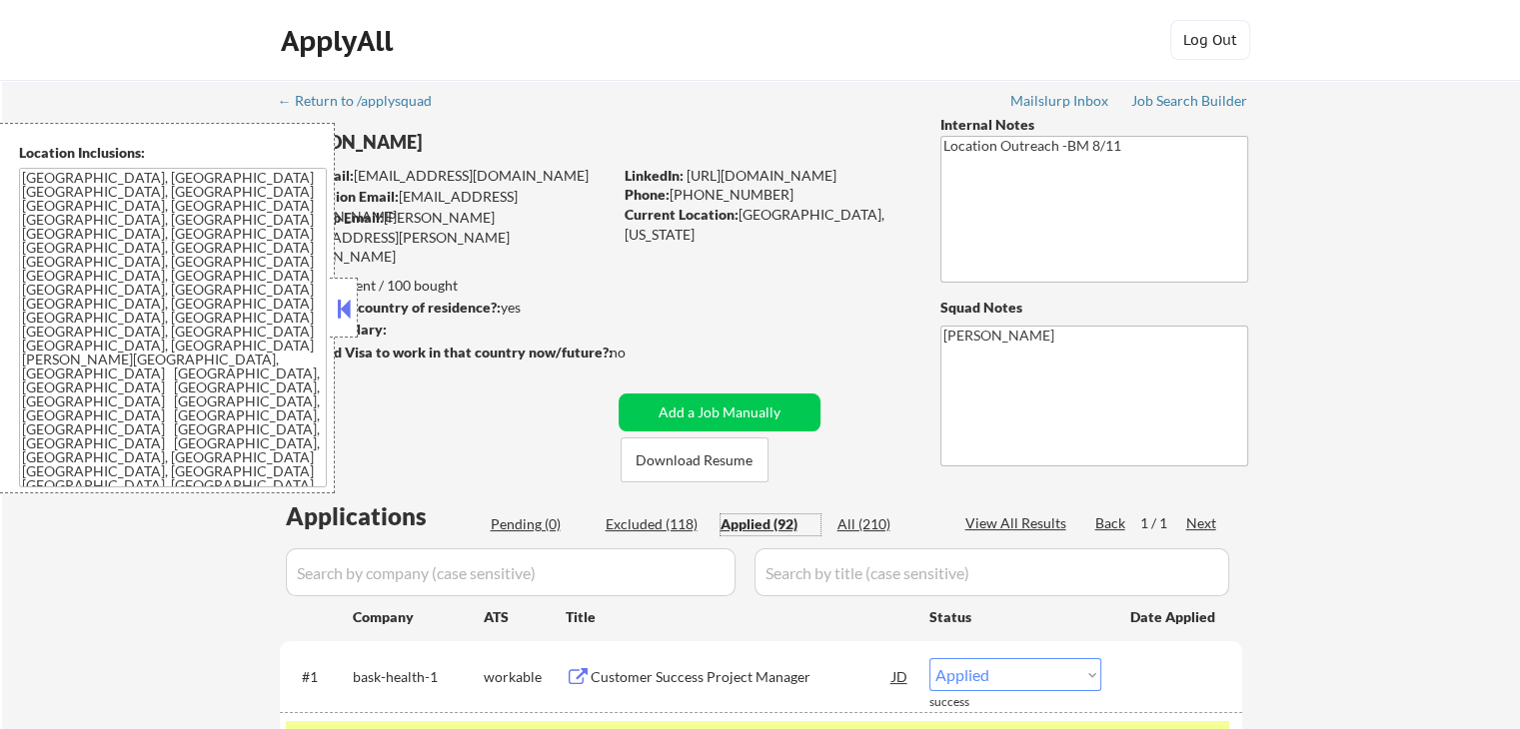
scroll to position [200, 0]
